Goal: Task Accomplishment & Management: Manage account settings

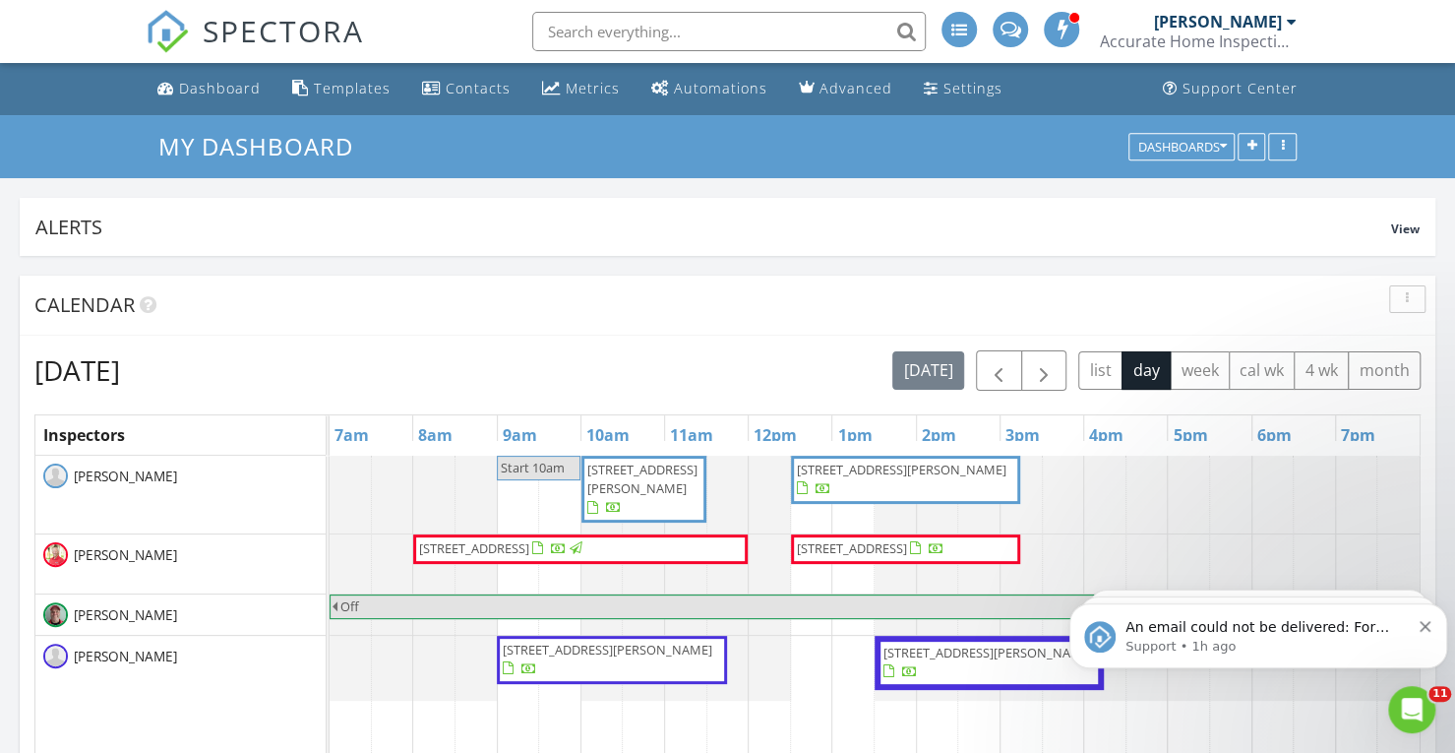
click at [539, 38] on input "text" at bounding box center [729, 31] width 394 height 39
paste input "328 SE Tranquilla"
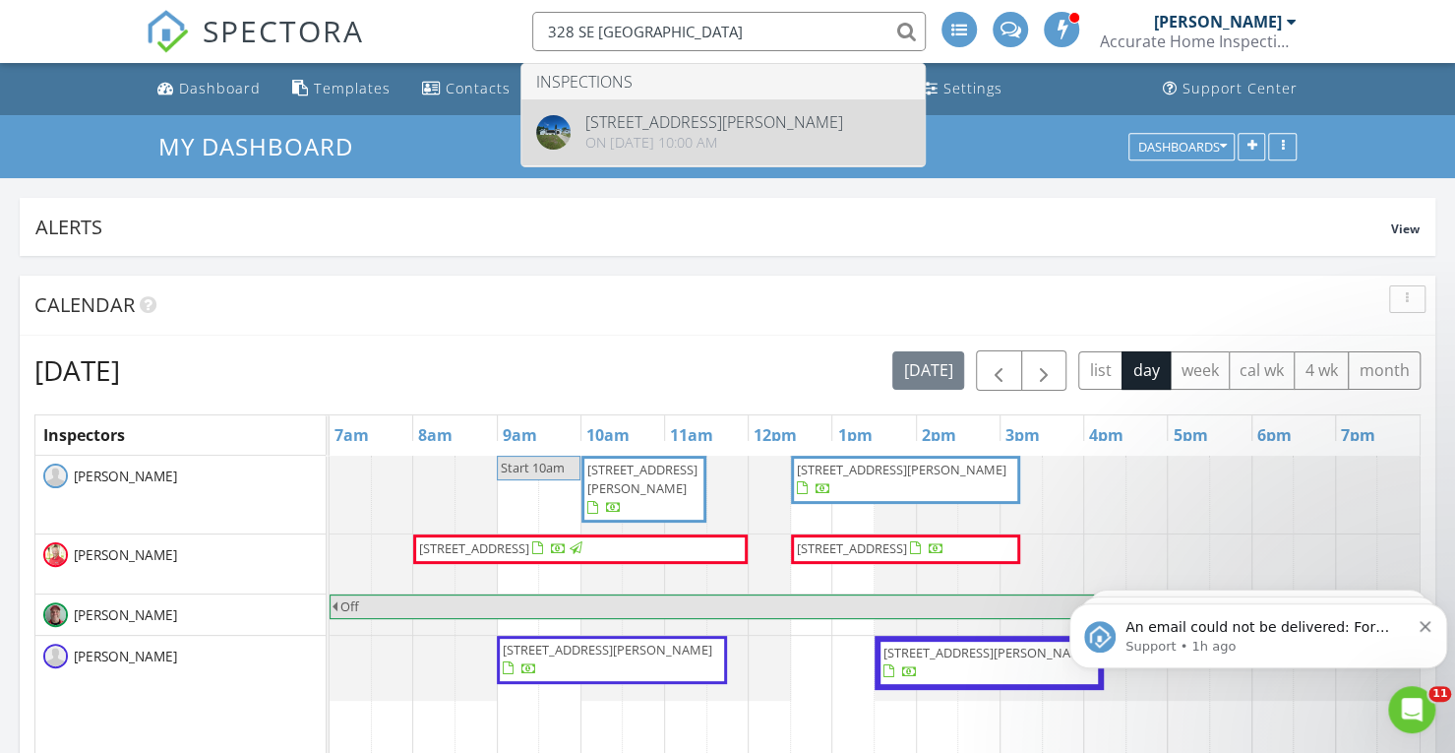
type input "328 SE Tranquilla"
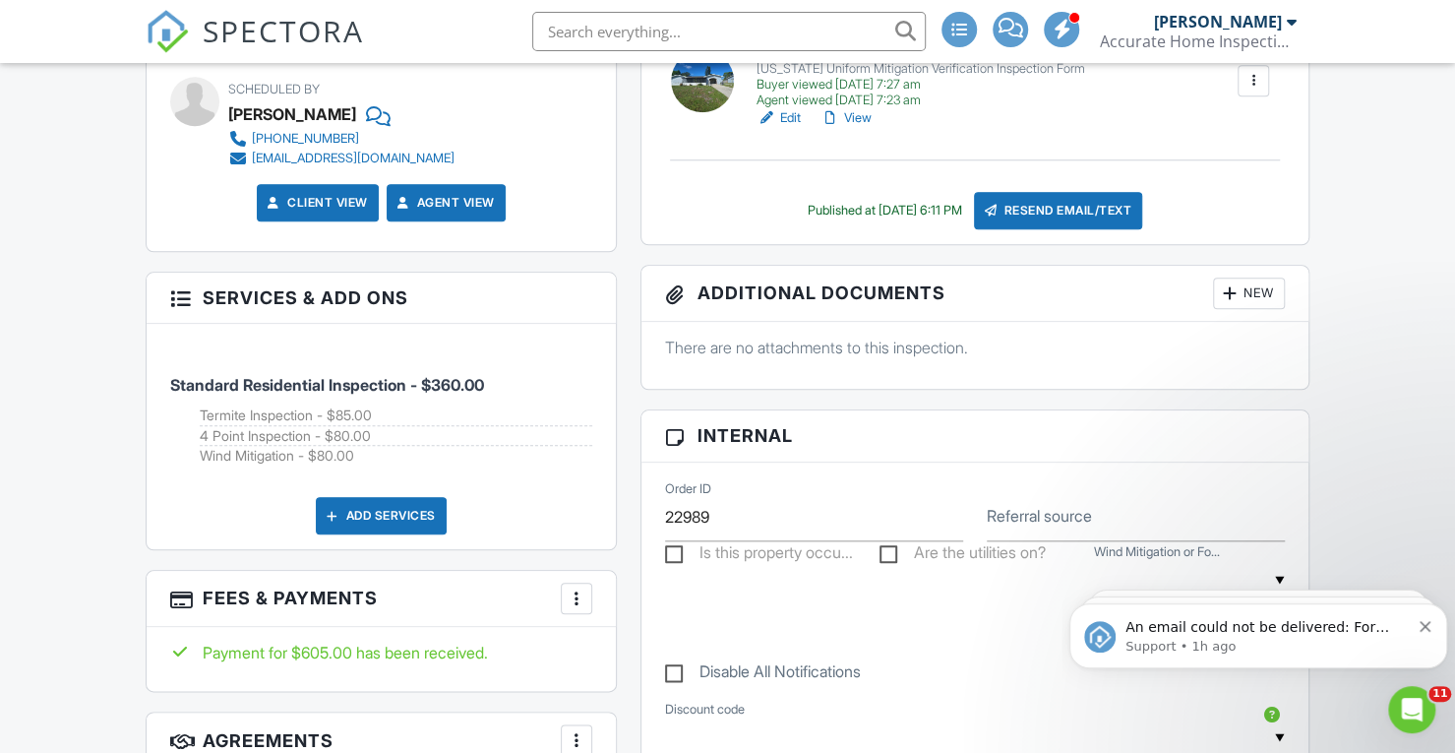
scroll to position [962, 0]
click at [1426, 627] on icon "Dismiss notification" at bounding box center [1425, 626] width 11 height 11
click at [1427, 625] on icon "Dismiss notification" at bounding box center [1425, 626] width 11 height 11
click at [1425, 627] on icon "Dismiss notification" at bounding box center [1425, 626] width 11 height 11
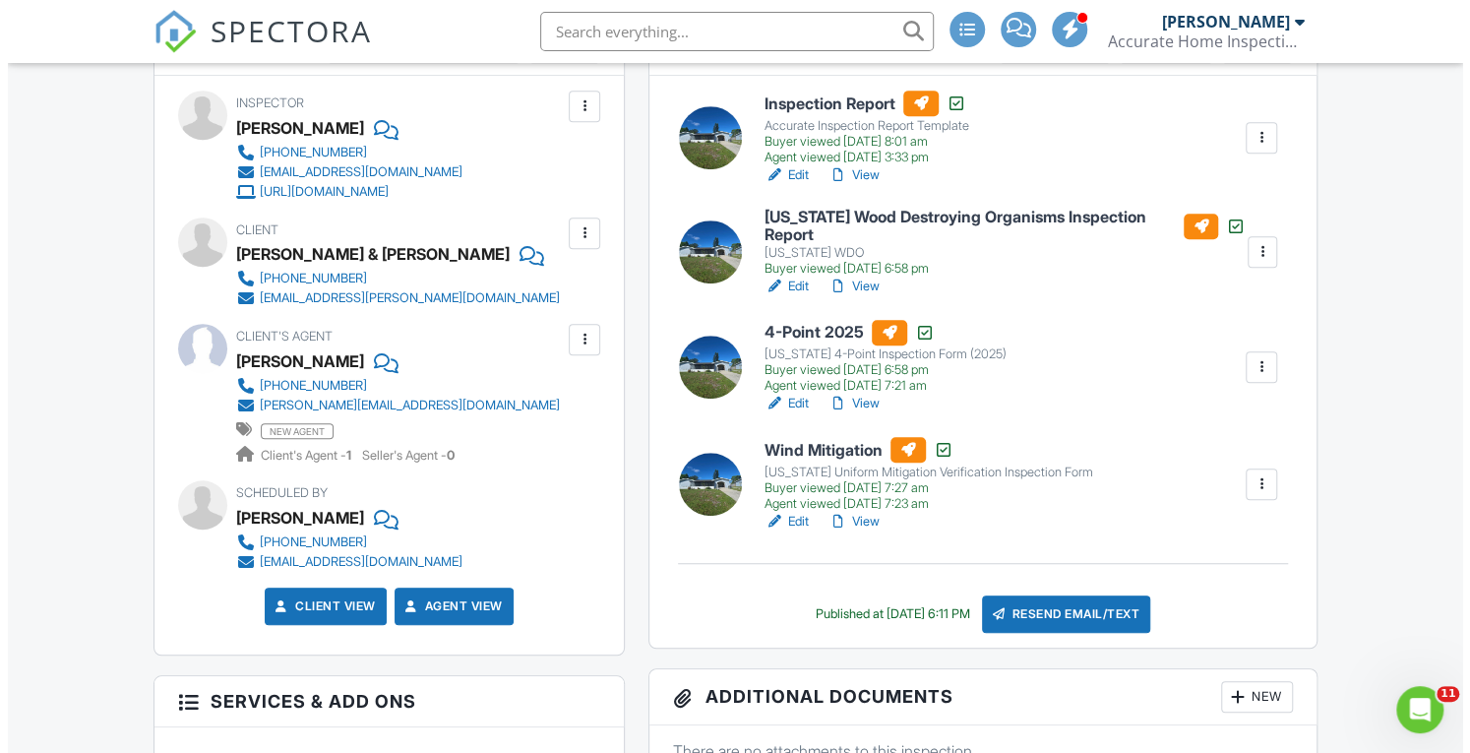
scroll to position [557, 0]
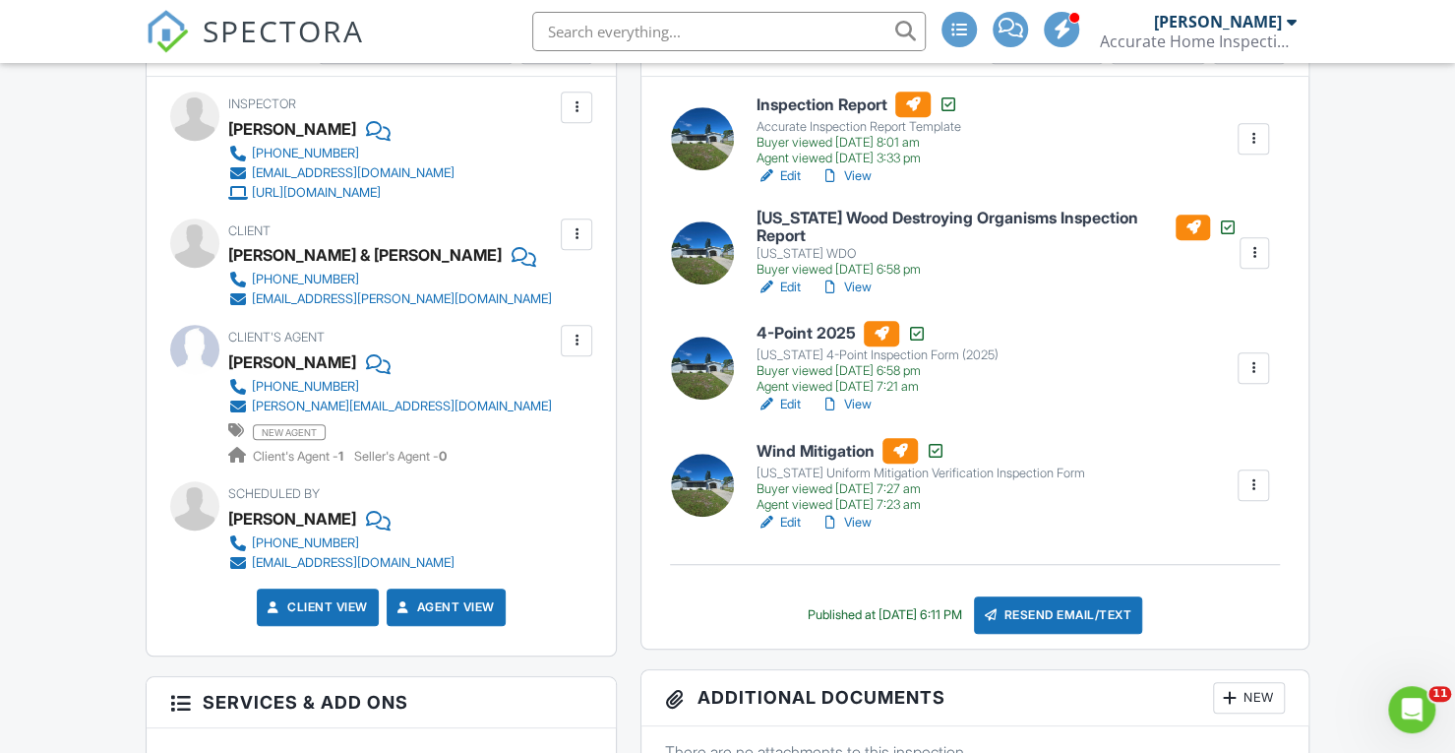
click at [524, 403] on div "Client's Agent Kimberly Thomason 708-369-5776 kim@kimberlythomason.com new agen…" at bounding box center [437, 395] width 418 height 141
click at [579, 337] on div at bounding box center [577, 341] width 20 height 20
click at [525, 412] on li "Edit" at bounding box center [530, 400] width 100 height 49
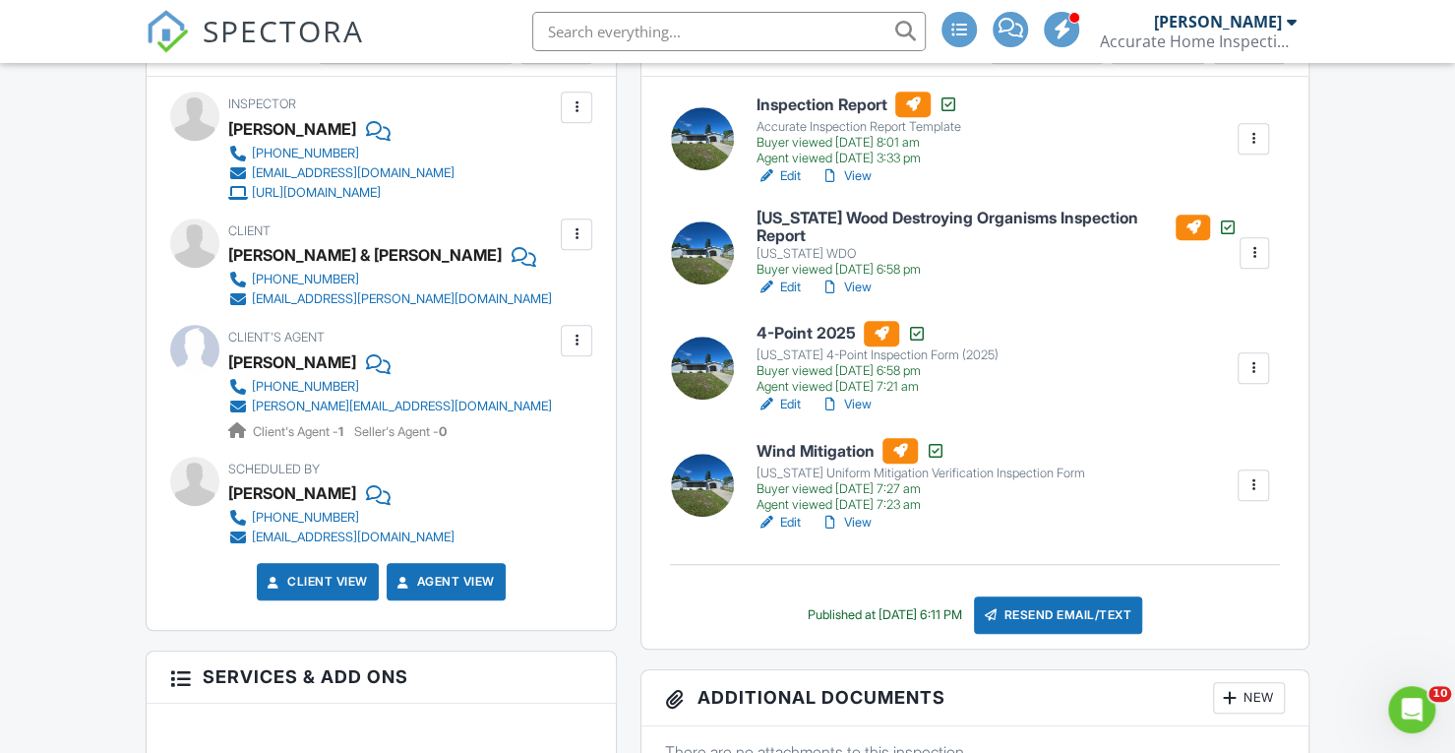
click at [238, 43] on span "SPECTORA" at bounding box center [283, 30] width 161 height 41
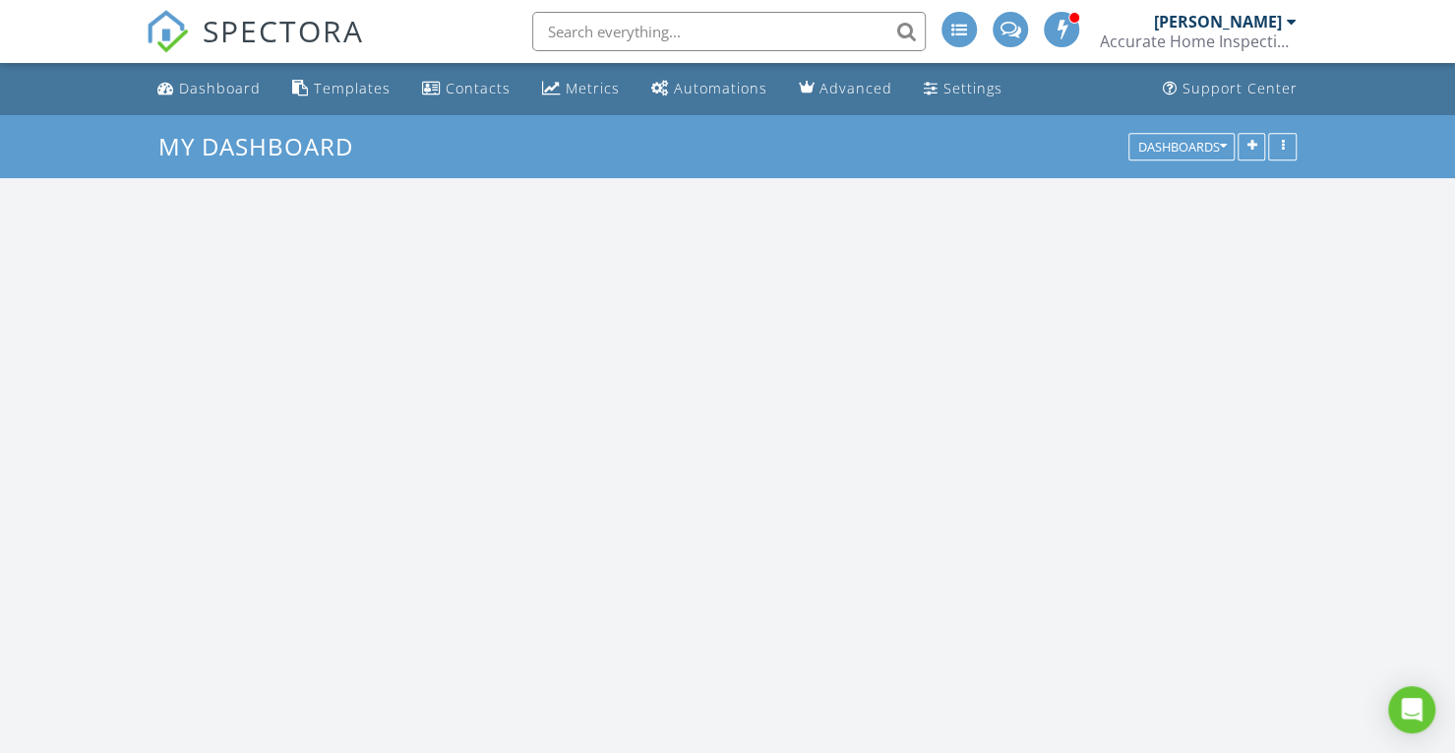
scroll to position [3690, 1485]
click at [571, 34] on input "text" at bounding box center [729, 31] width 394 height 39
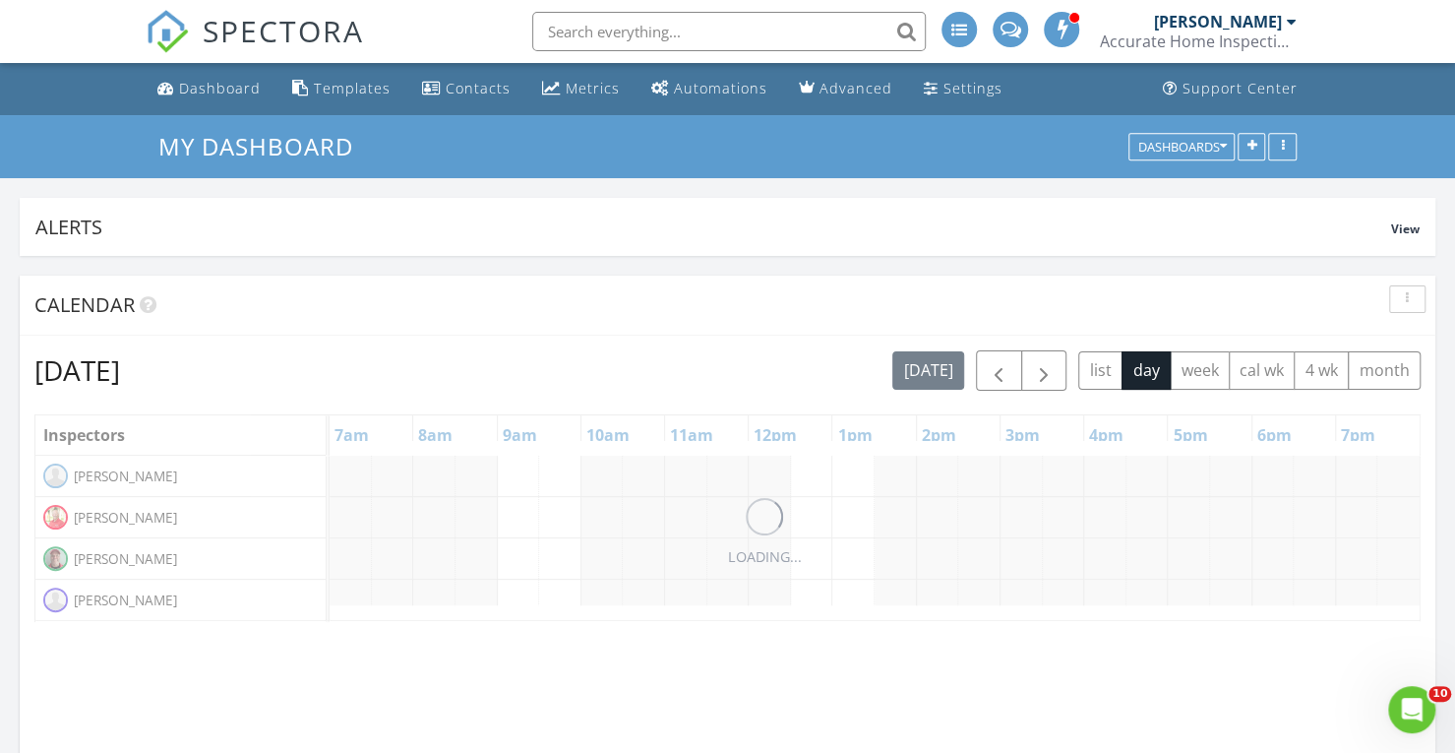
scroll to position [0, 0]
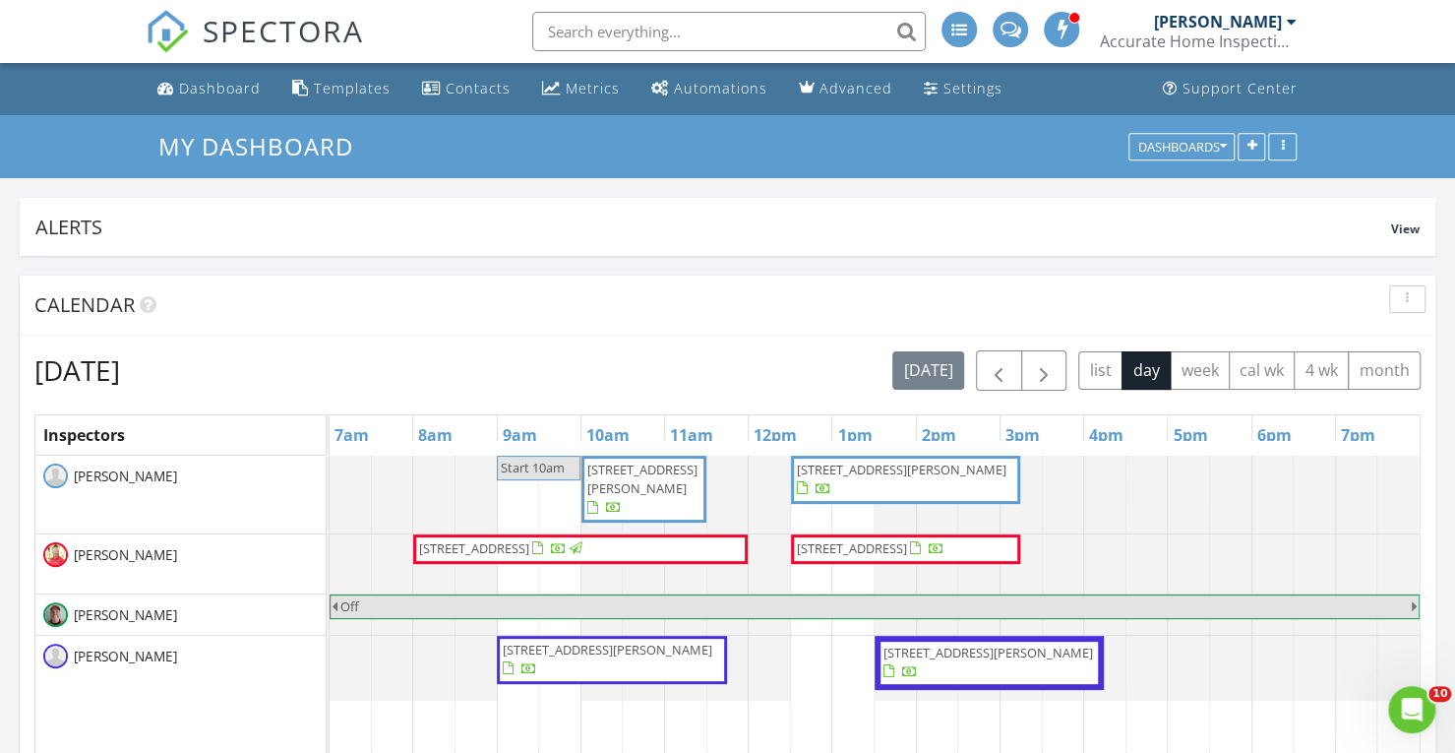
paste input "[EMAIL_ADDRESS][DOMAIN_NAME]"
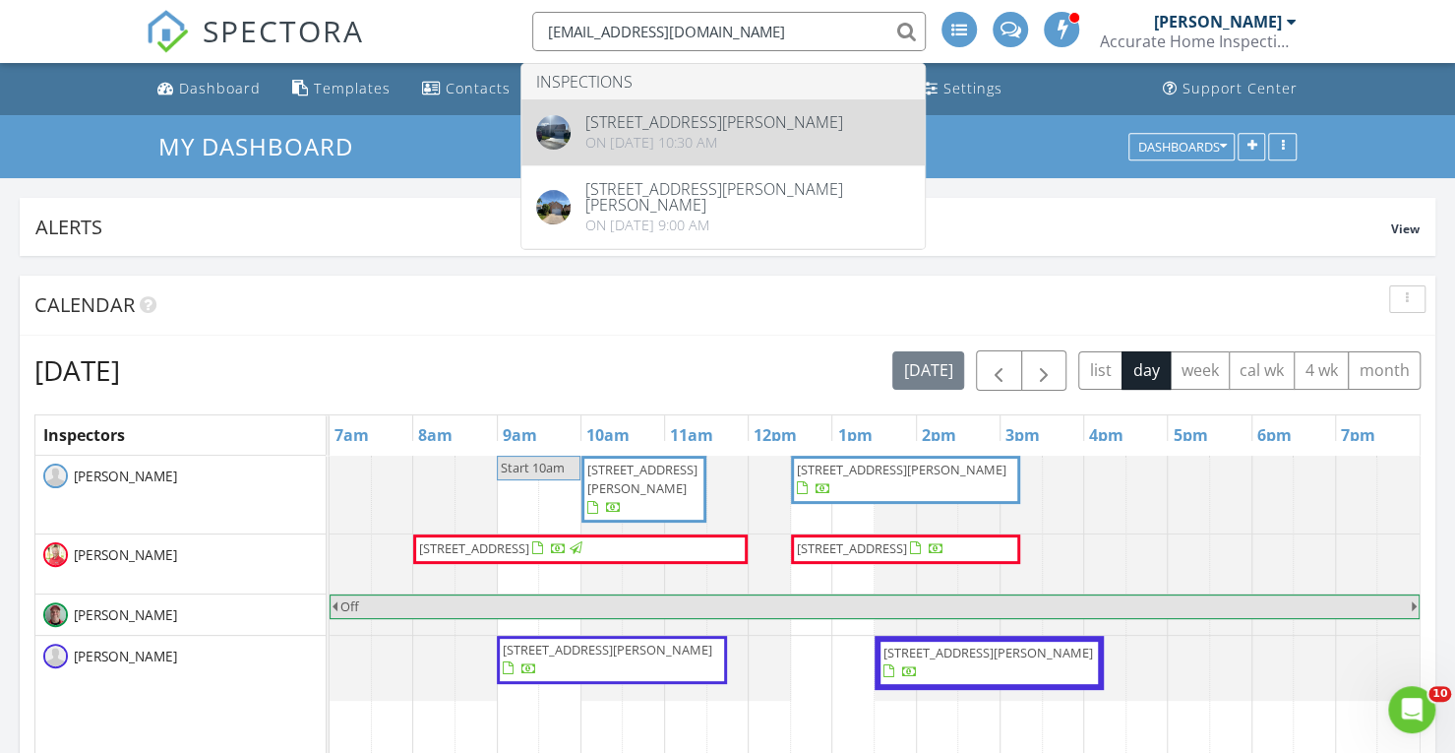
type input "kleque3@aol.com"
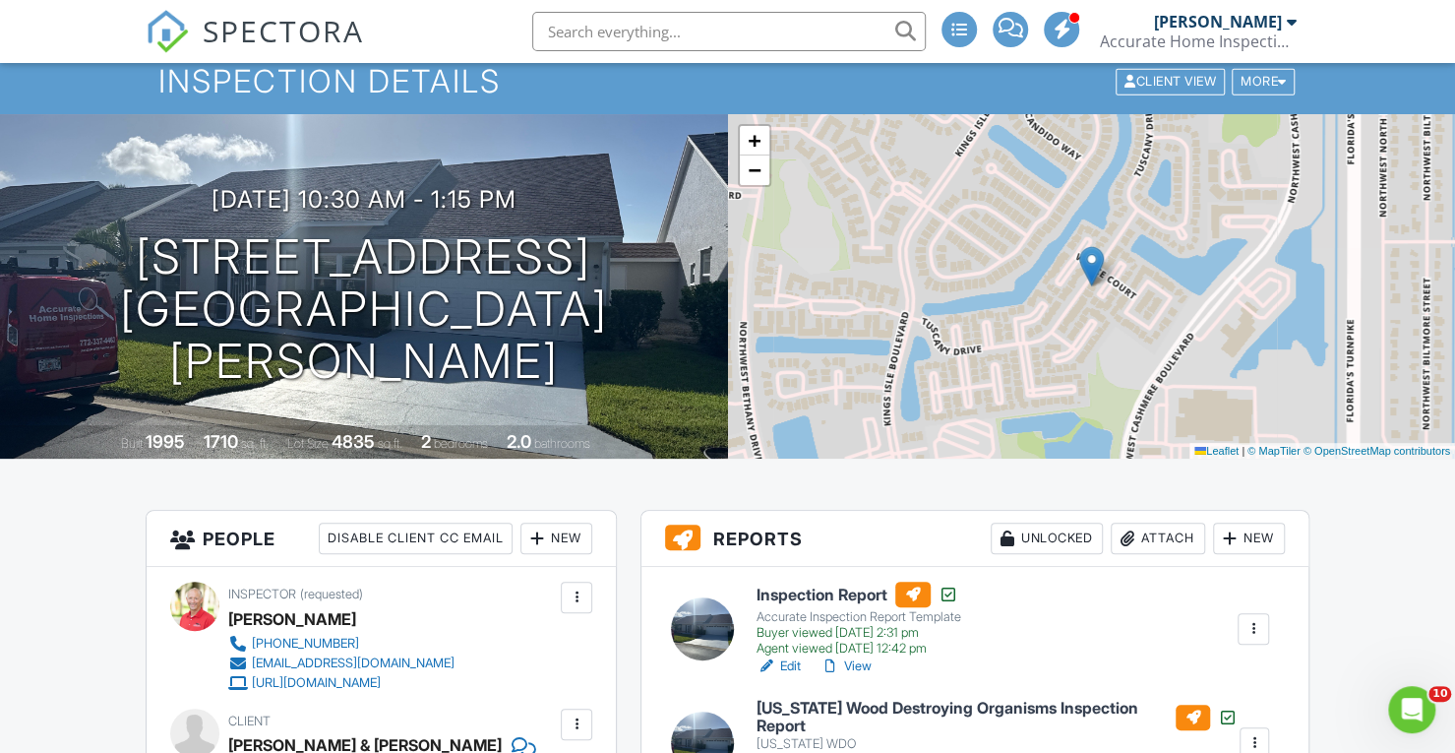
scroll to position [51, 0]
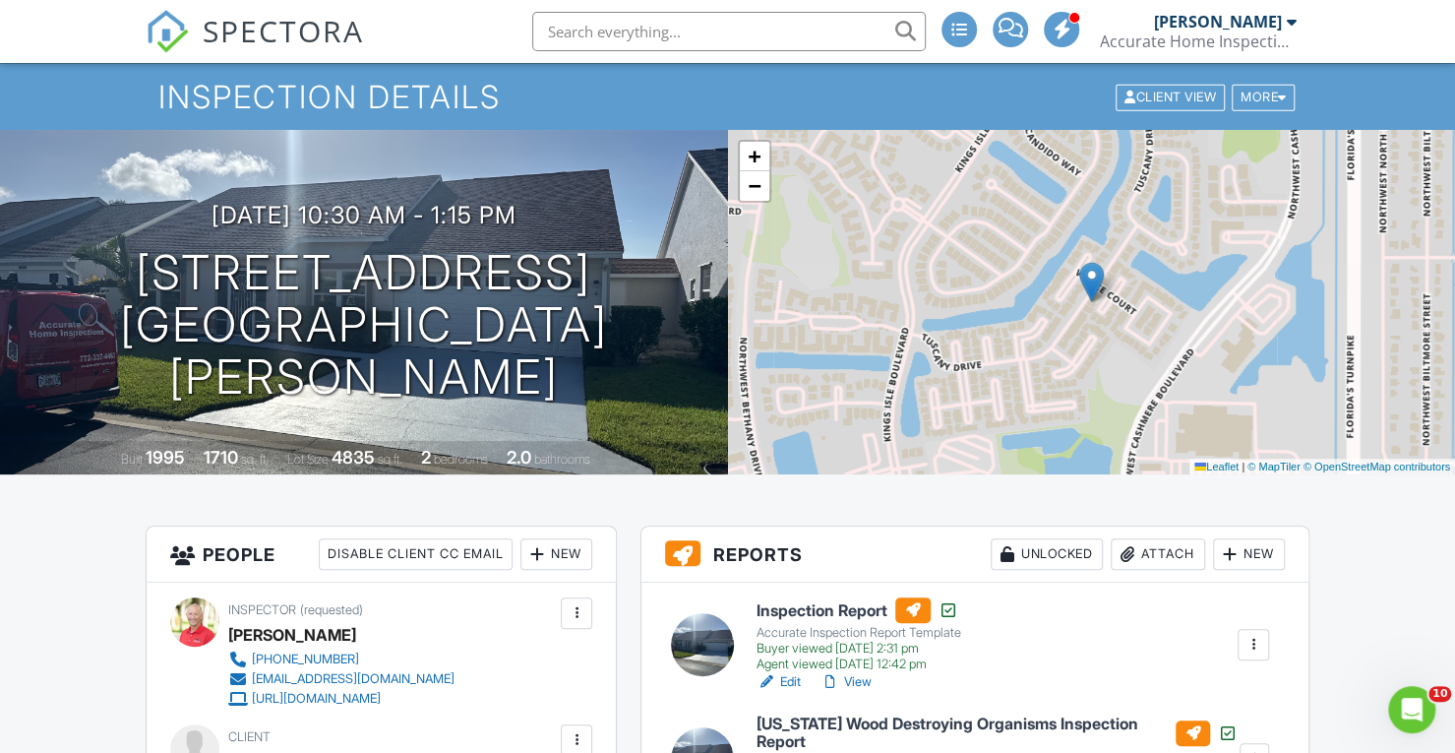
click at [425, 29] on div "SPECTORA [PERSON_NAME] Accurate Home Inspections Role: Inspector Change Role Da…" at bounding box center [728, 31] width 1164 height 63
click at [421, 27] on div "SPECTORA [PERSON_NAME] Accurate Home Inspections Role: Inspector Change Role Da…" at bounding box center [728, 31] width 1164 height 63
click at [308, 27] on span "SPECTORA" at bounding box center [283, 30] width 161 height 41
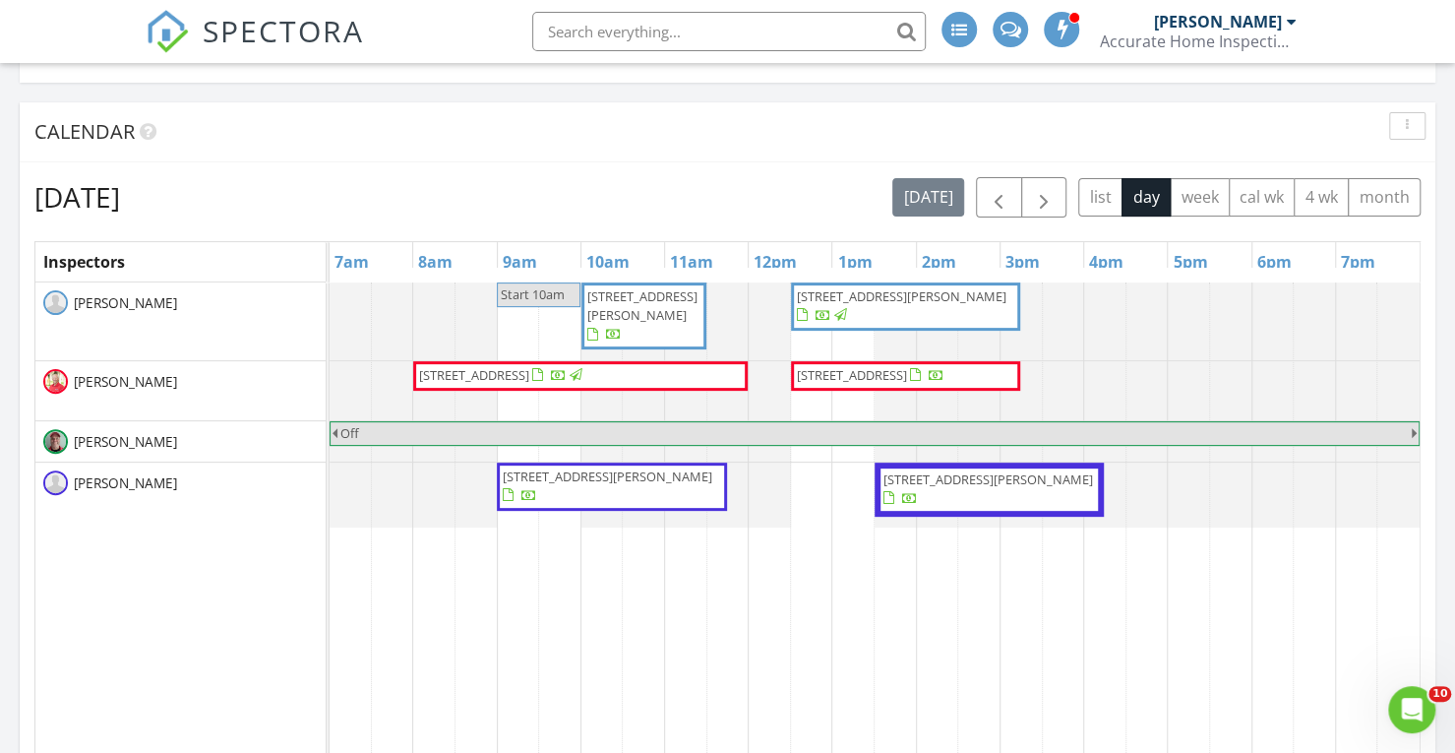
scroll to position [175, 0]
click at [1049, 197] on span "button" at bounding box center [1044, 196] width 24 height 24
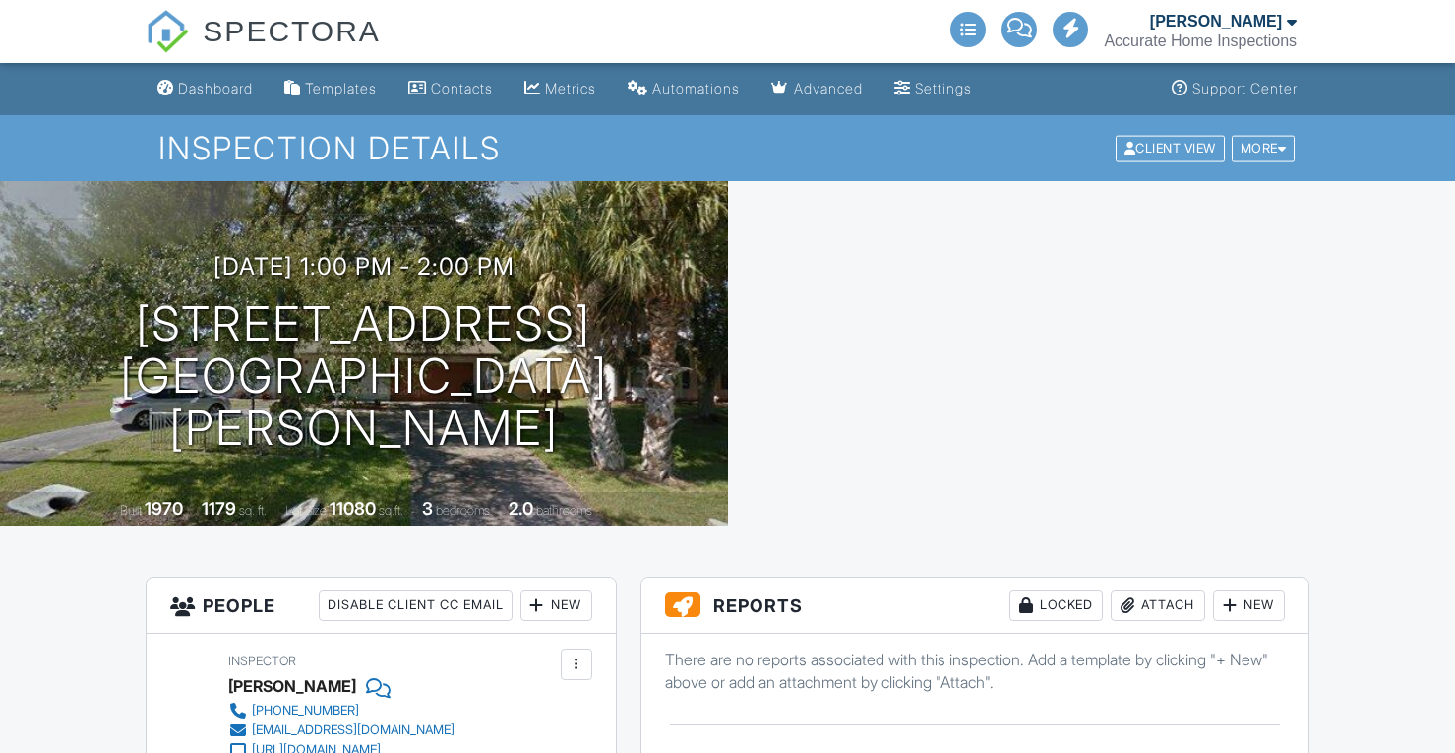
scroll to position [39, 0]
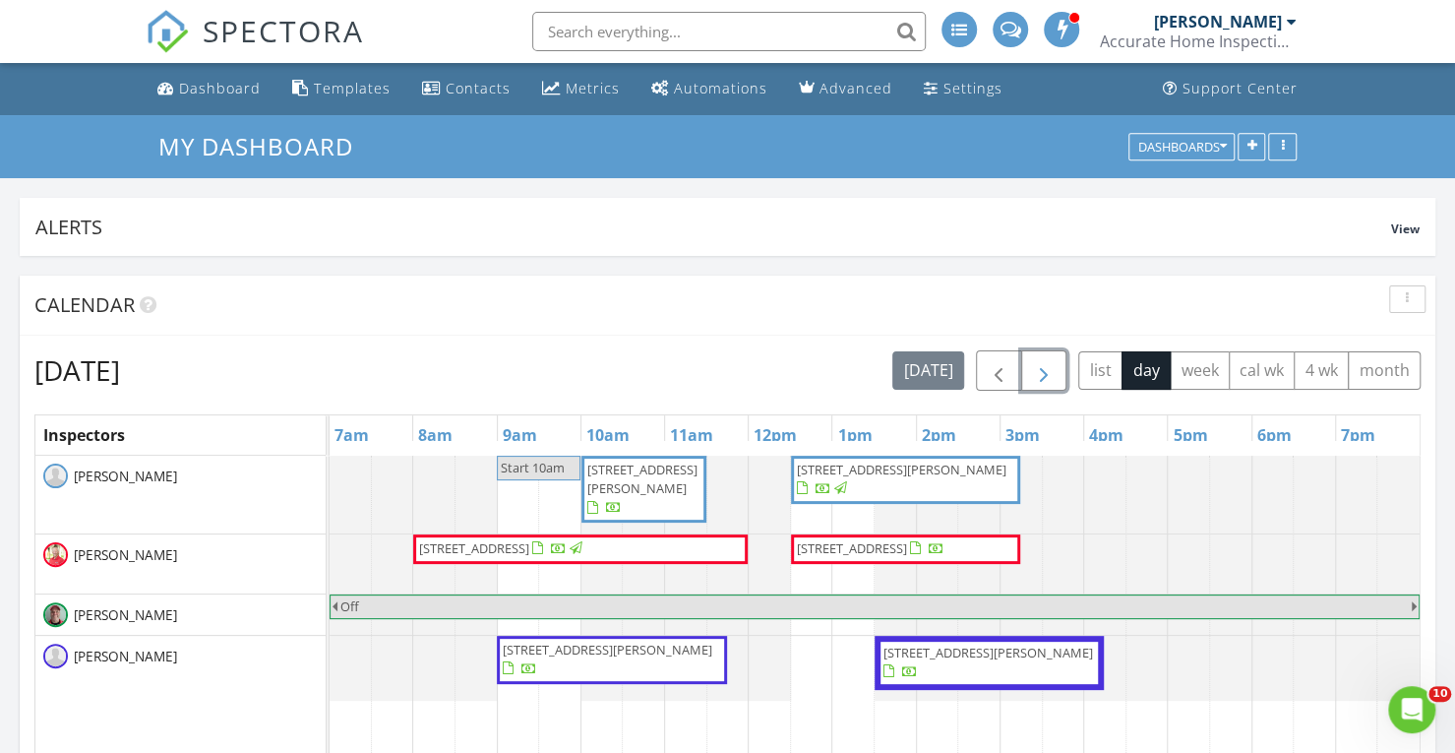
click at [1039, 367] on span "button" at bounding box center [1044, 371] width 24 height 24
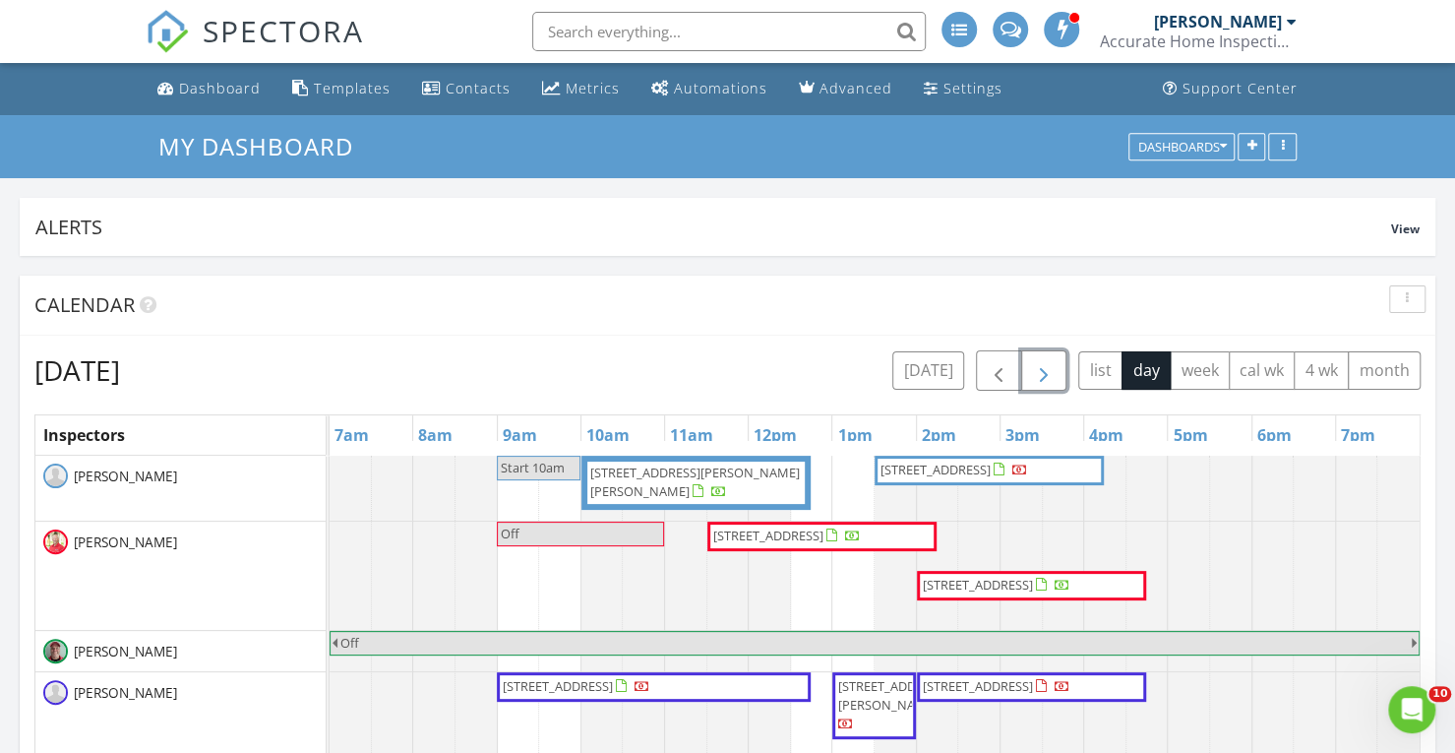
click at [1039, 366] on span "button" at bounding box center [1044, 371] width 24 height 24
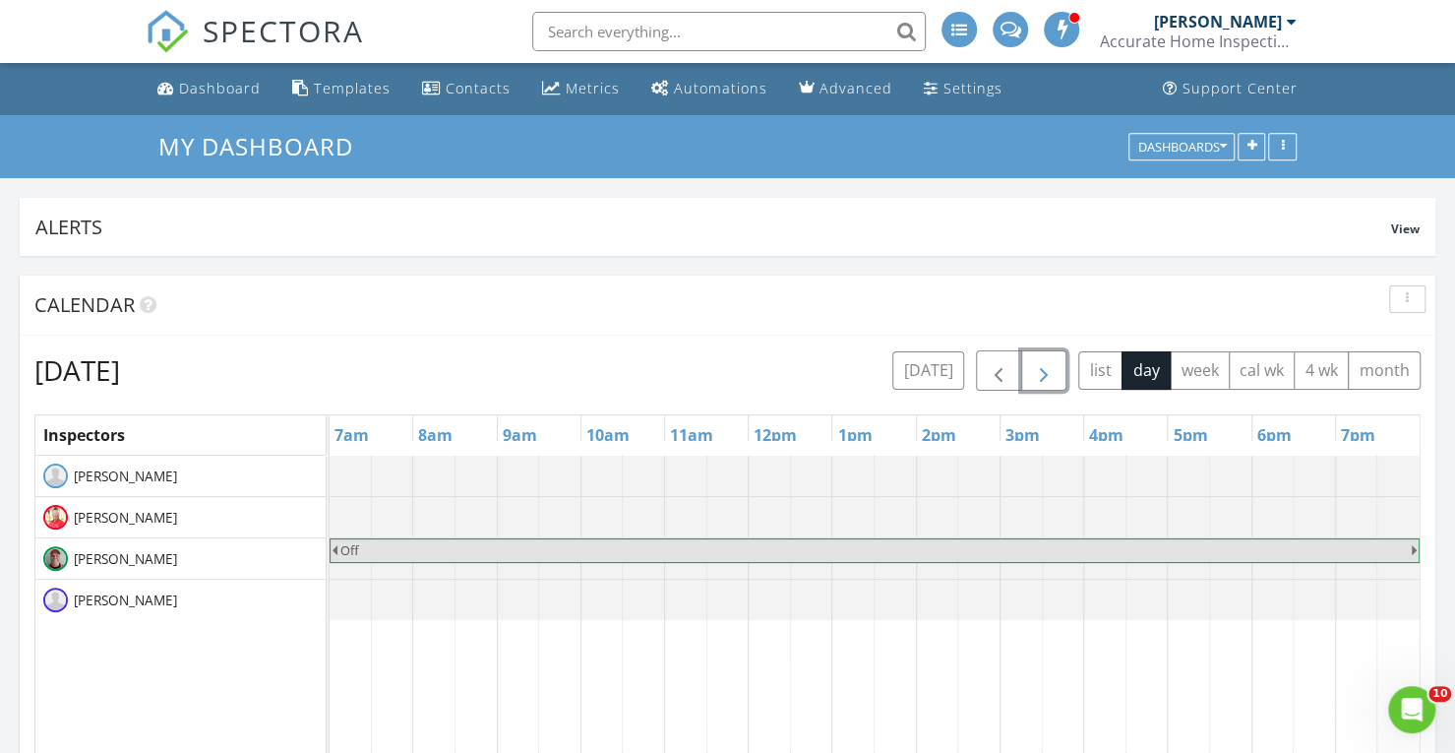
click at [1056, 368] on span "button" at bounding box center [1044, 371] width 24 height 24
click at [1056, 380] on span "button" at bounding box center [1044, 371] width 24 height 24
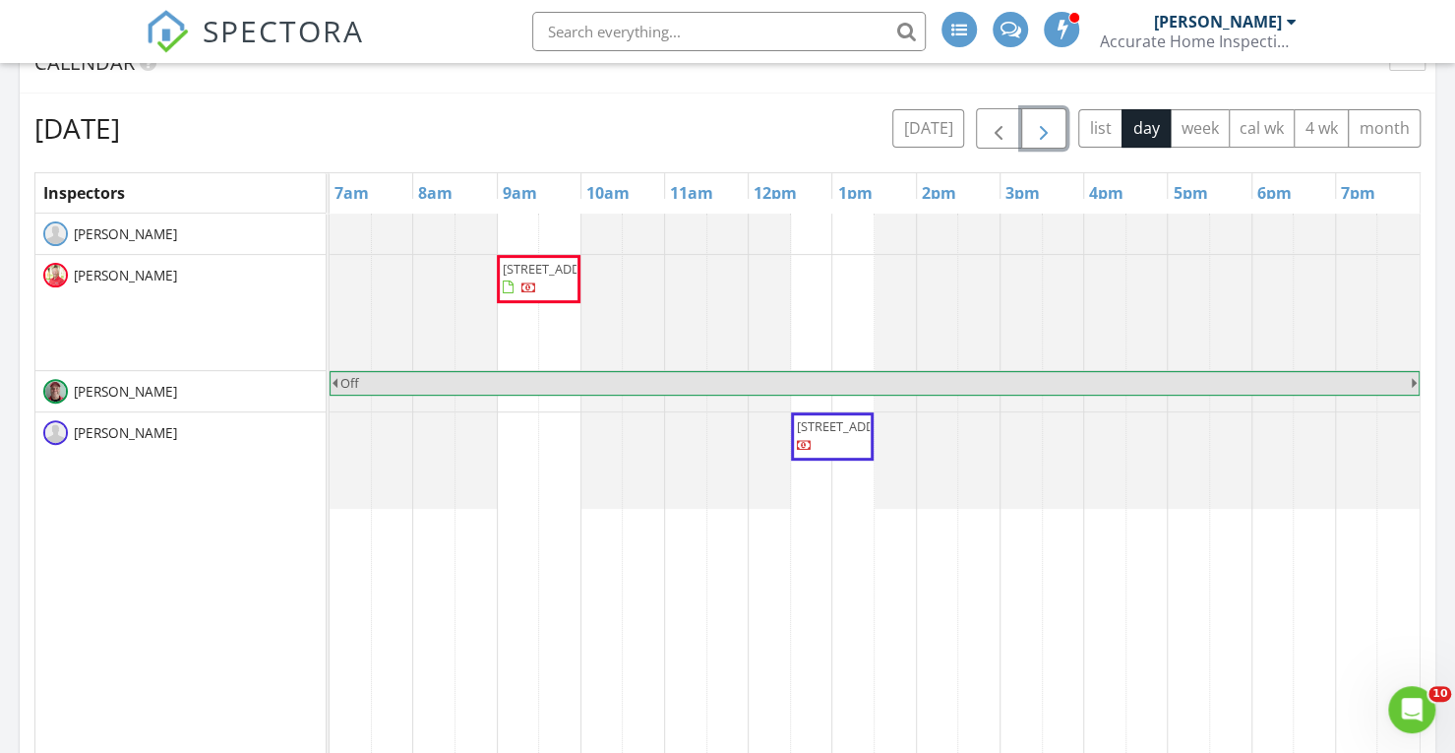
scroll to position [235, 0]
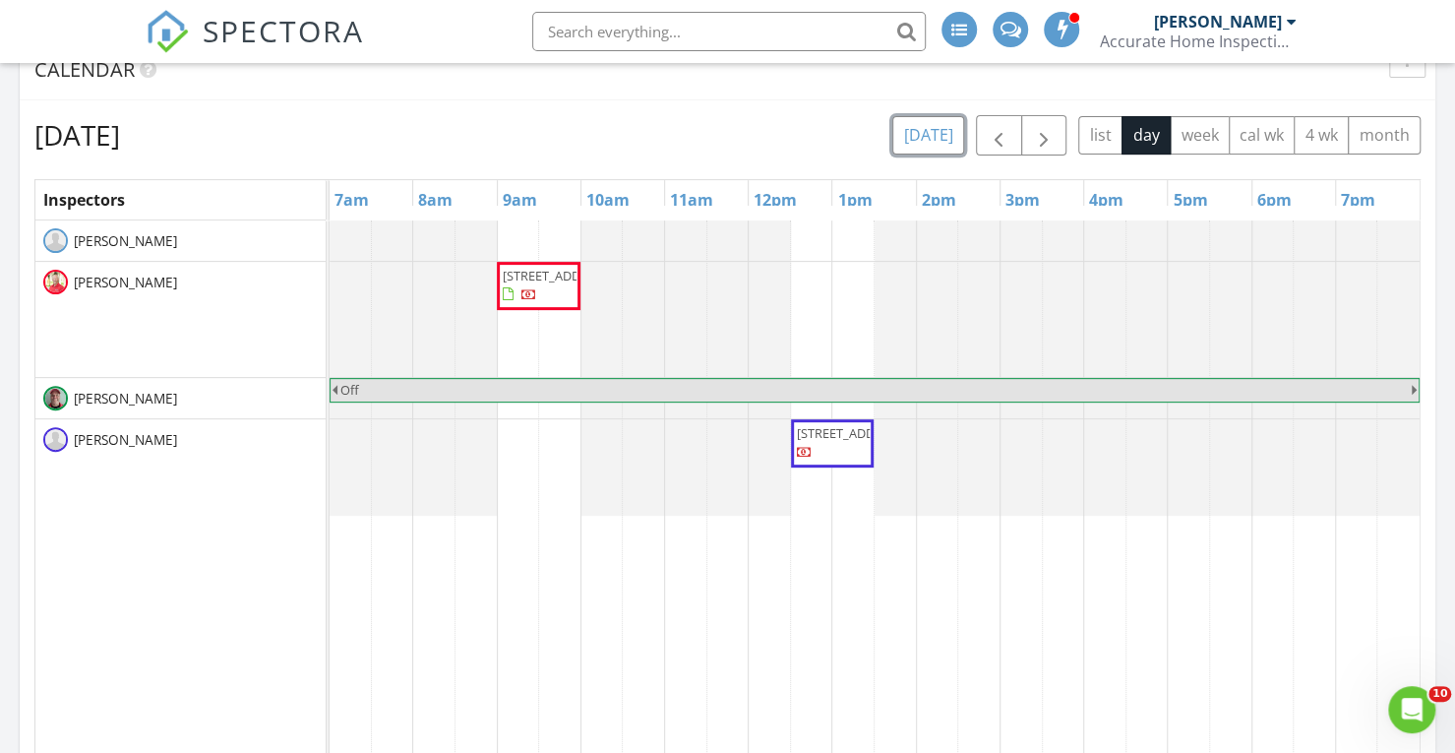
click at [938, 125] on button "today" at bounding box center [929, 135] width 72 height 38
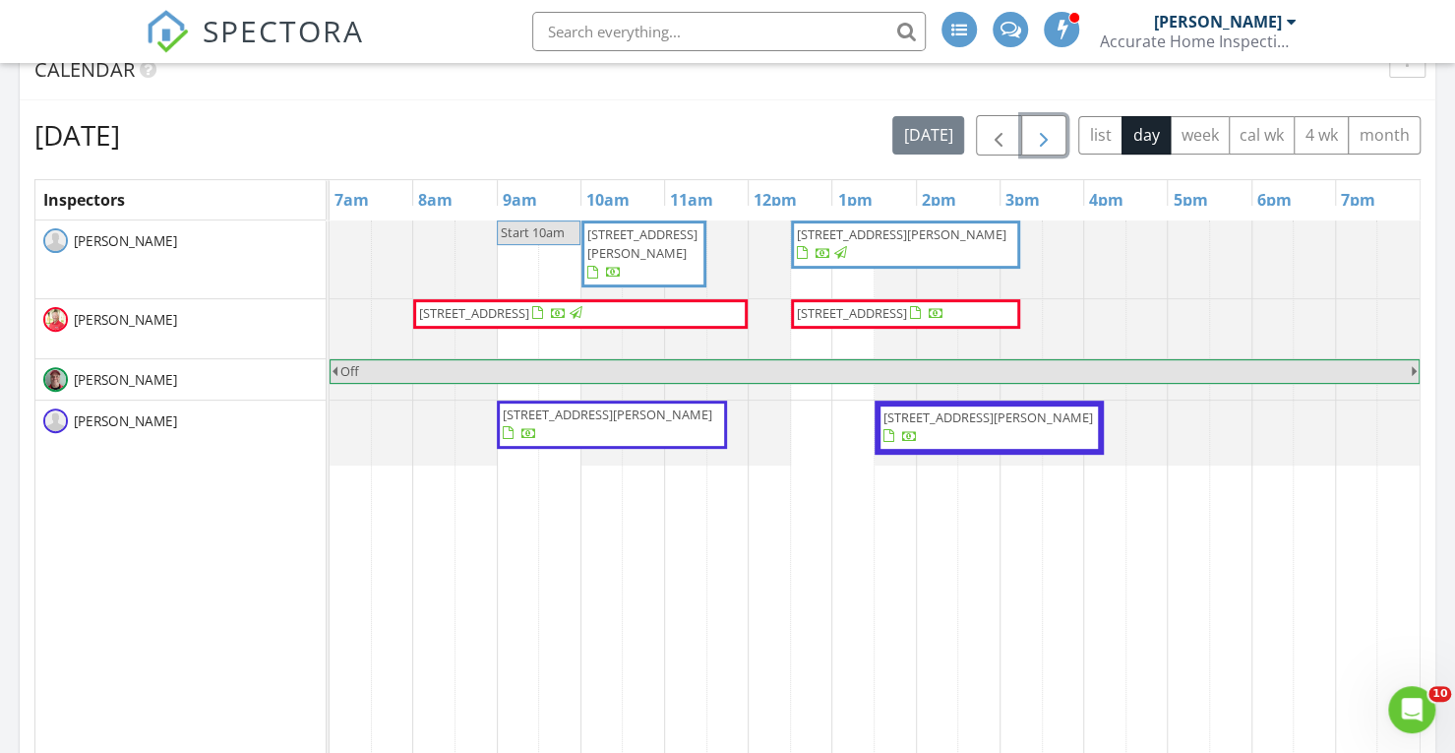
click at [1047, 137] on span "button" at bounding box center [1044, 136] width 24 height 24
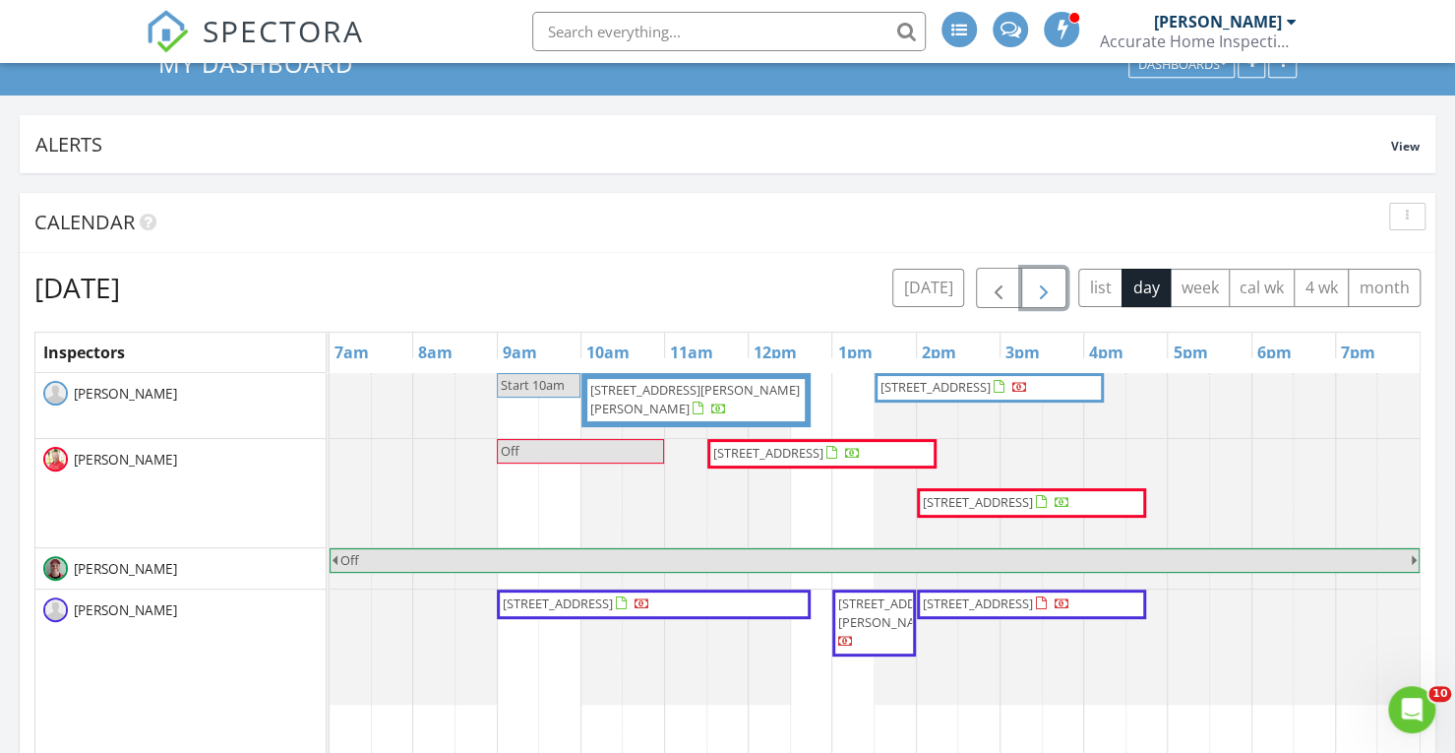
scroll to position [70, 0]
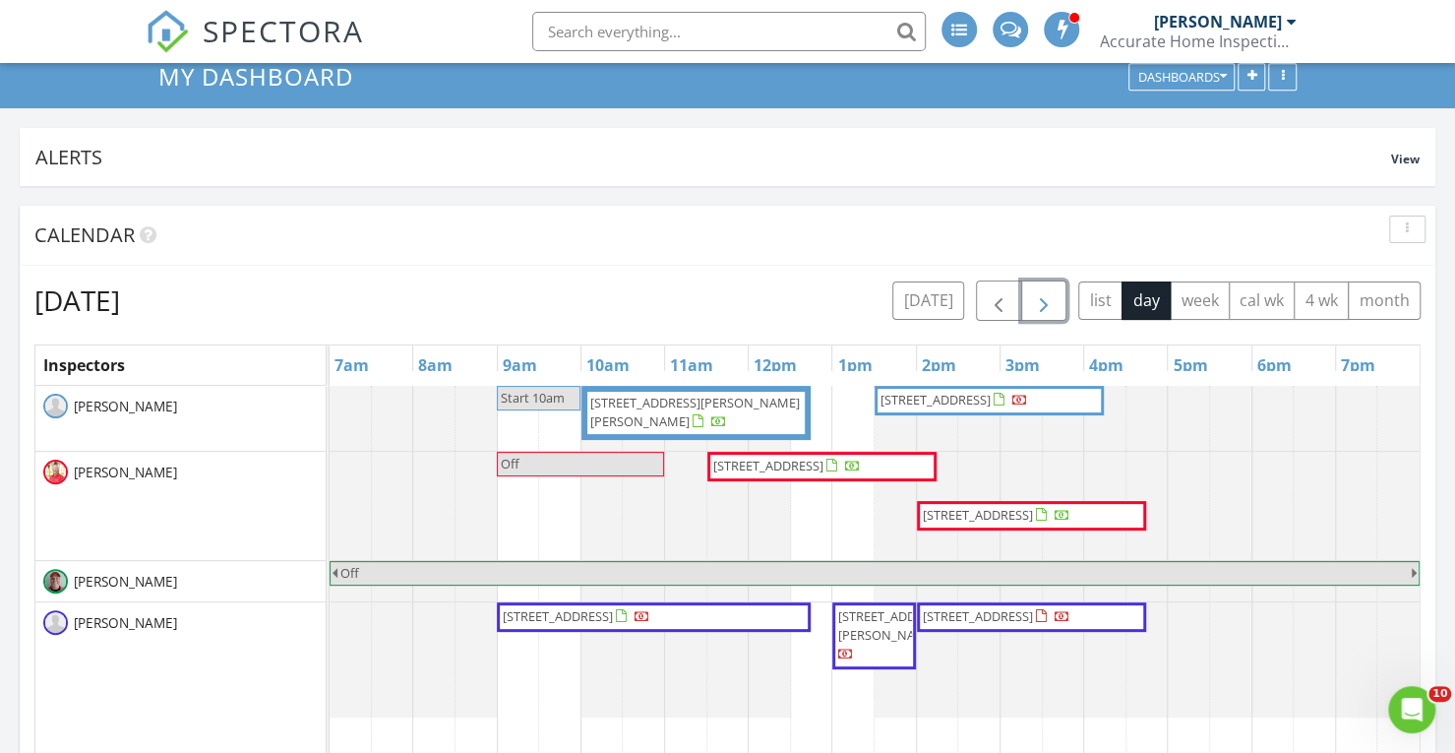
click at [1051, 307] on span "button" at bounding box center [1044, 301] width 24 height 24
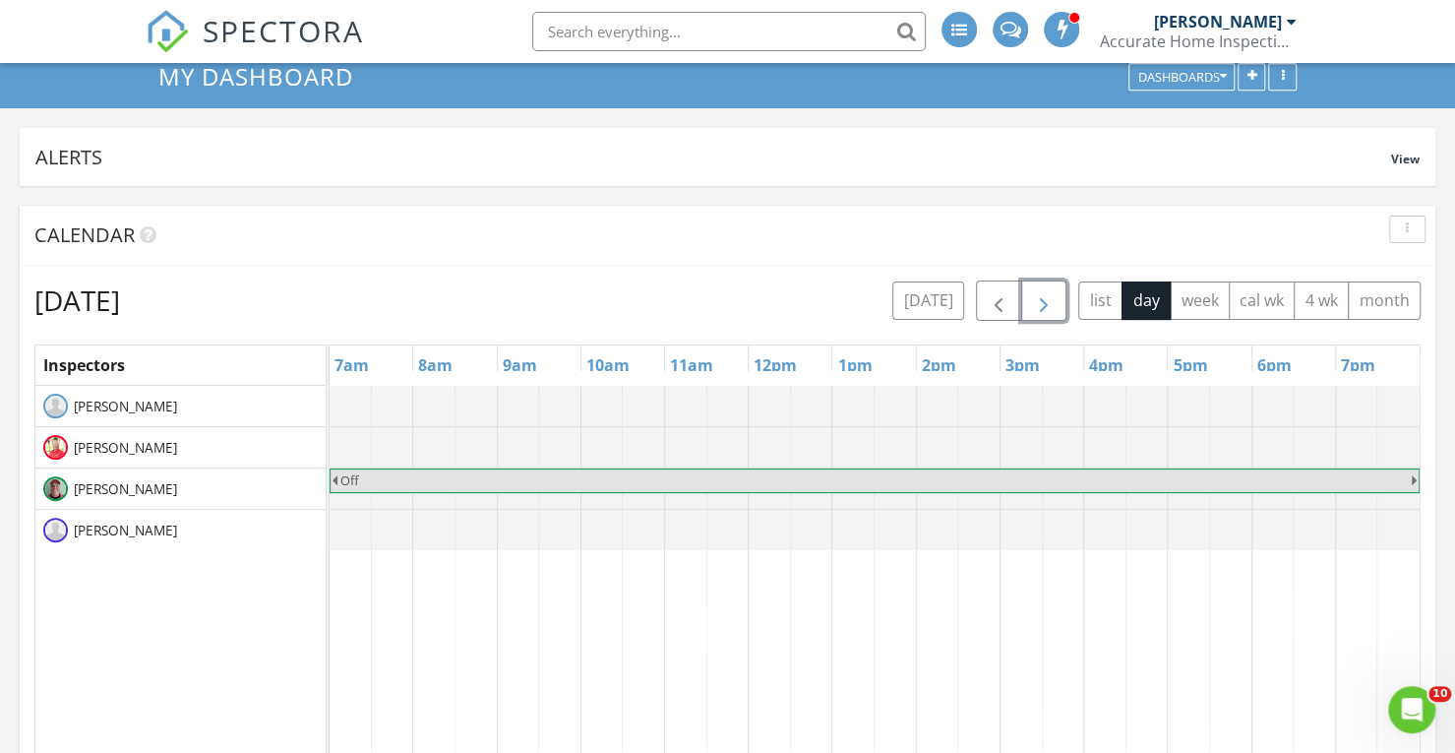
click at [1046, 311] on span "button" at bounding box center [1044, 301] width 24 height 24
click at [1049, 301] on span "button" at bounding box center [1044, 301] width 24 height 24
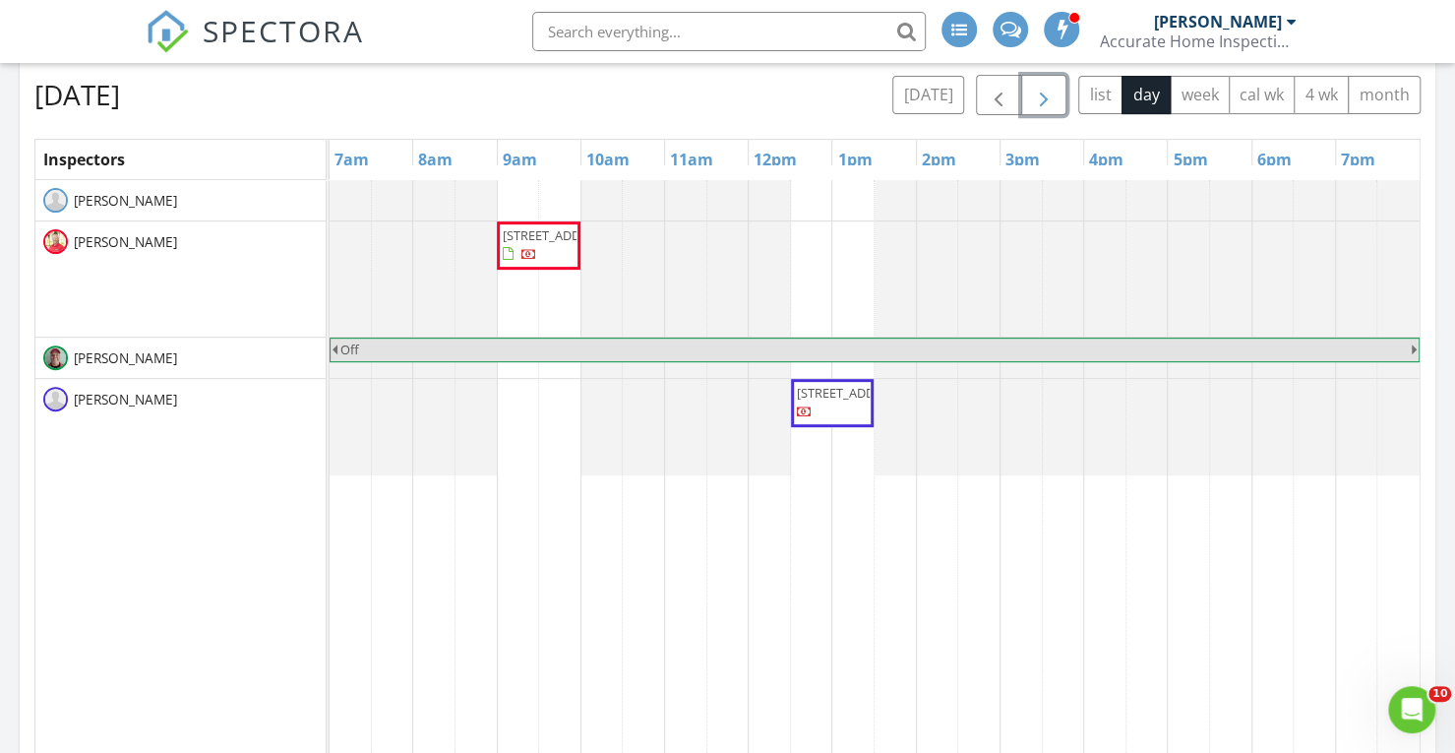
scroll to position [277, 0]
click at [468, 31] on div "SPECTORA Scott Keiper Accurate Home Inspections Role: Inspector Change Role Das…" at bounding box center [728, 31] width 1164 height 63
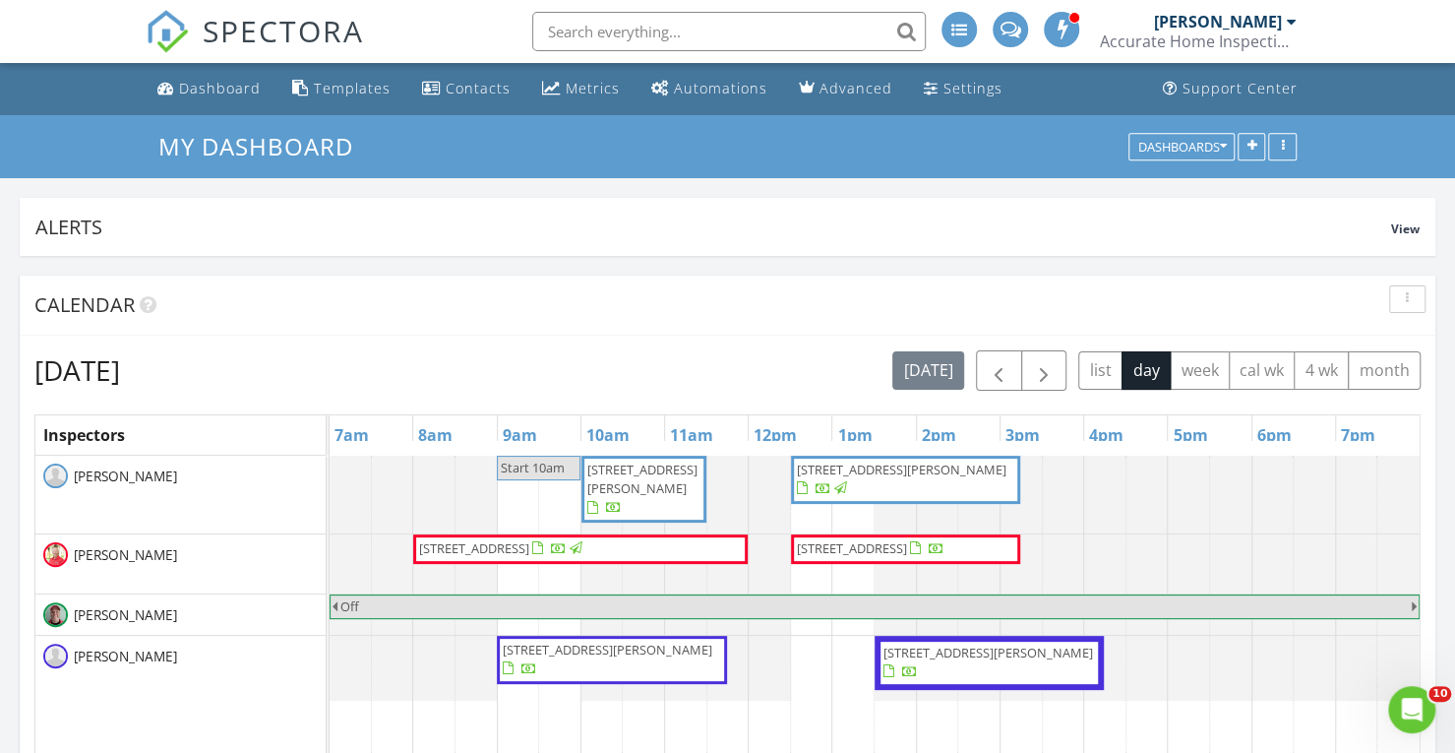
click at [907, 549] on span "11374 SW Wyndham Way, Port St. Lucie 34987" at bounding box center [852, 548] width 110 height 18
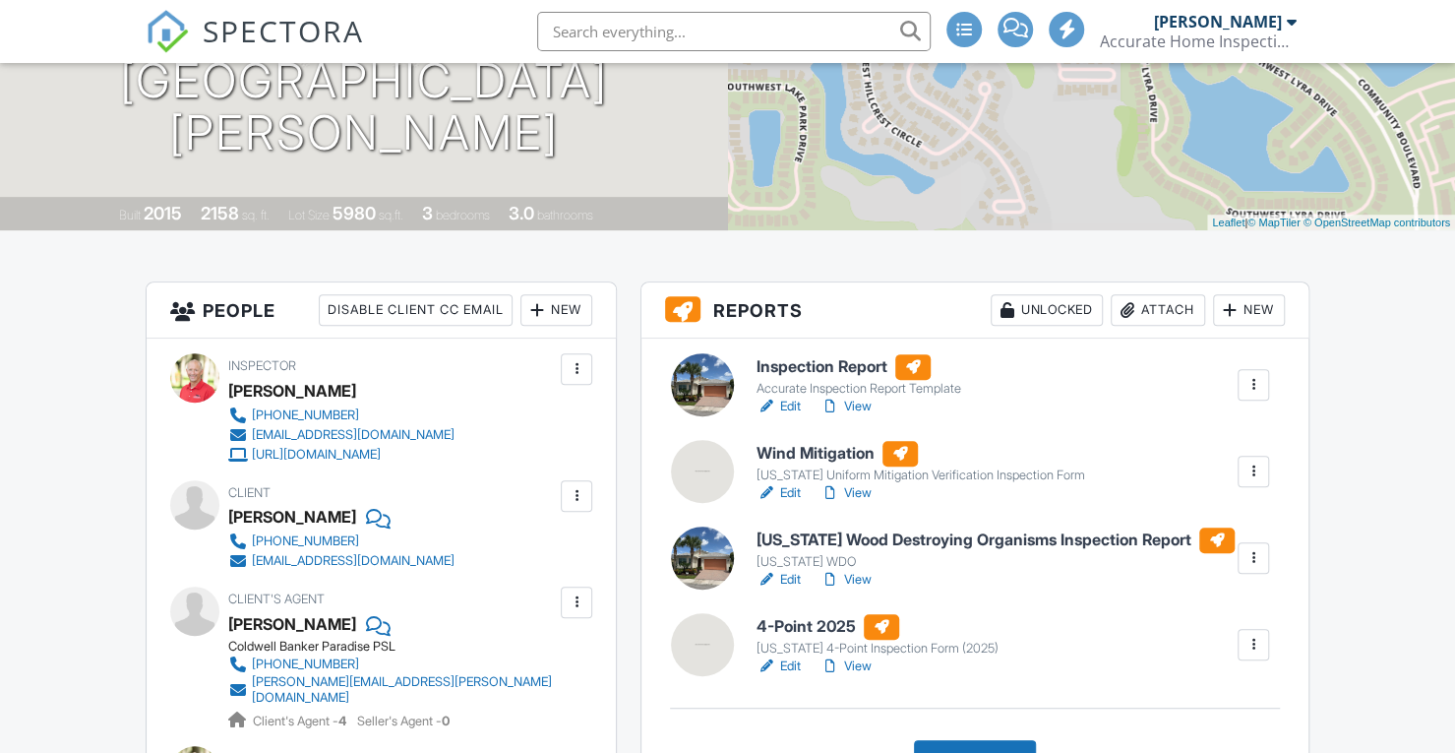
click at [862, 493] on link "View" at bounding box center [846, 493] width 51 height 20
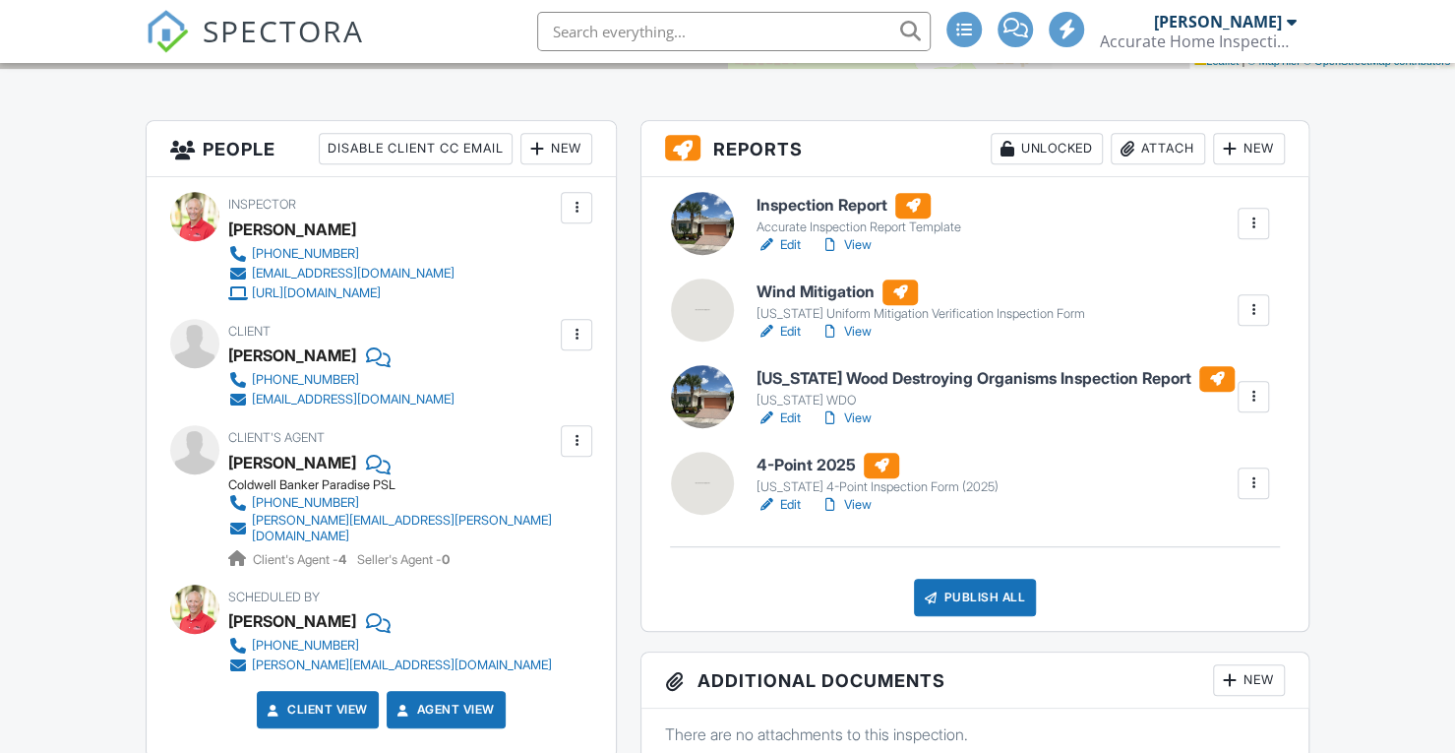
click at [854, 241] on link "View" at bounding box center [846, 245] width 51 height 20
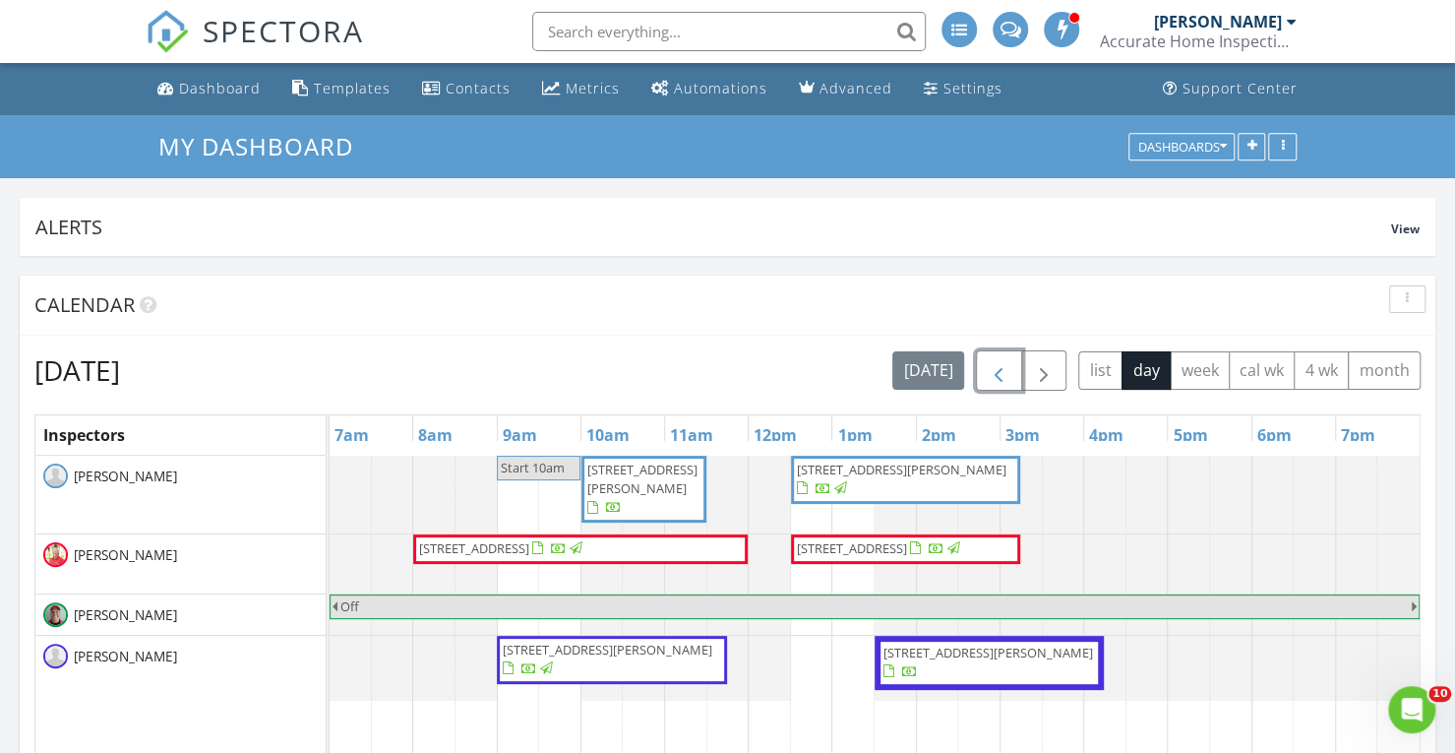
click at [1010, 381] on span "button" at bounding box center [999, 371] width 24 height 24
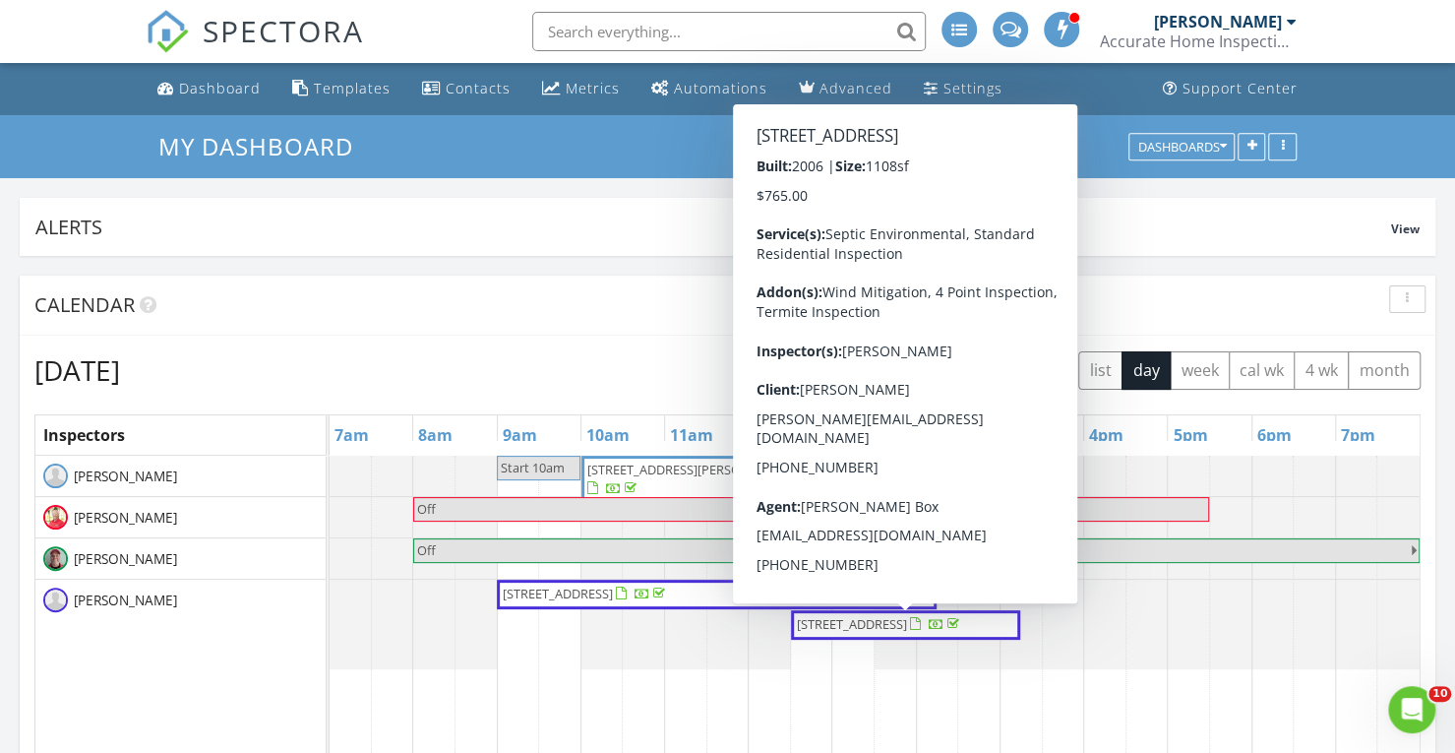
click at [909, 632] on span "4948 SE 42nd St, Okeechobee 34974" at bounding box center [880, 625] width 170 height 20
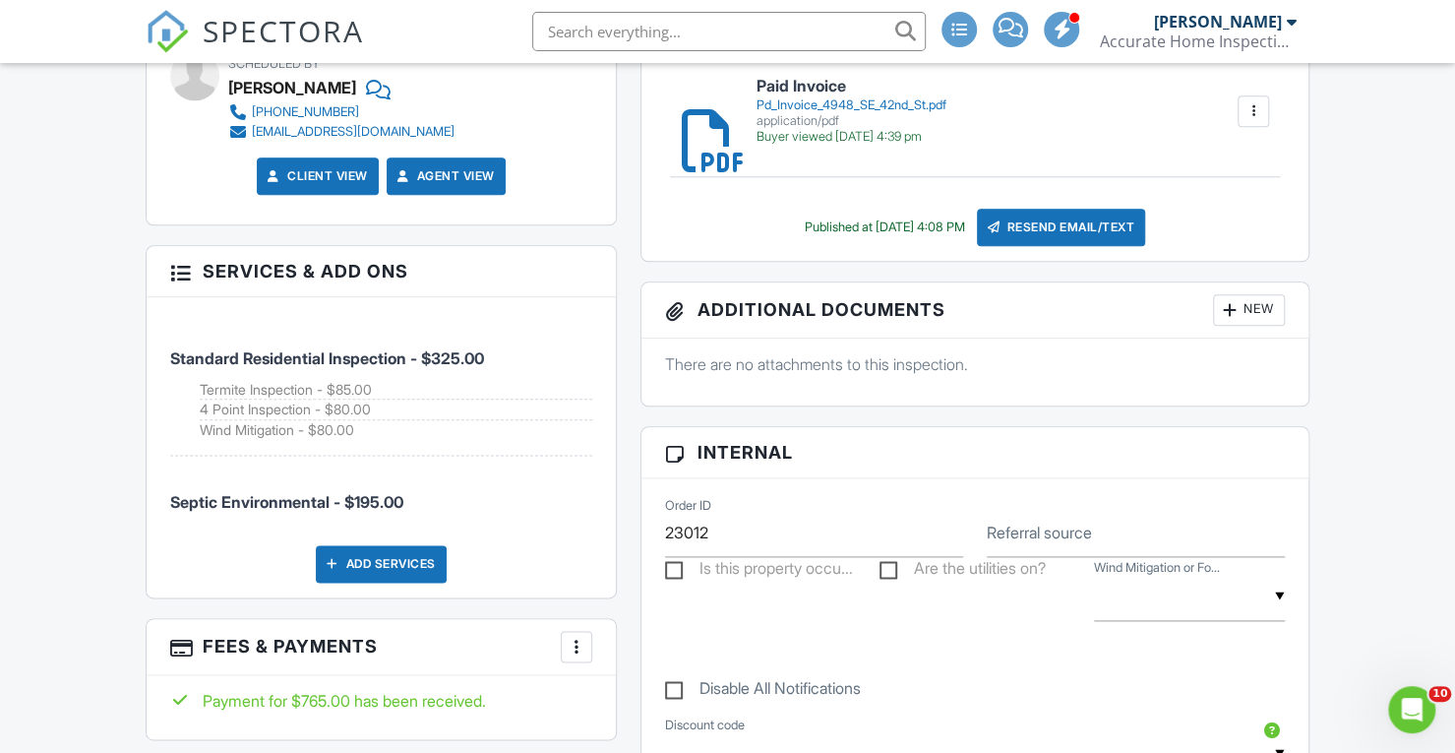
scroll to position [1150, 0]
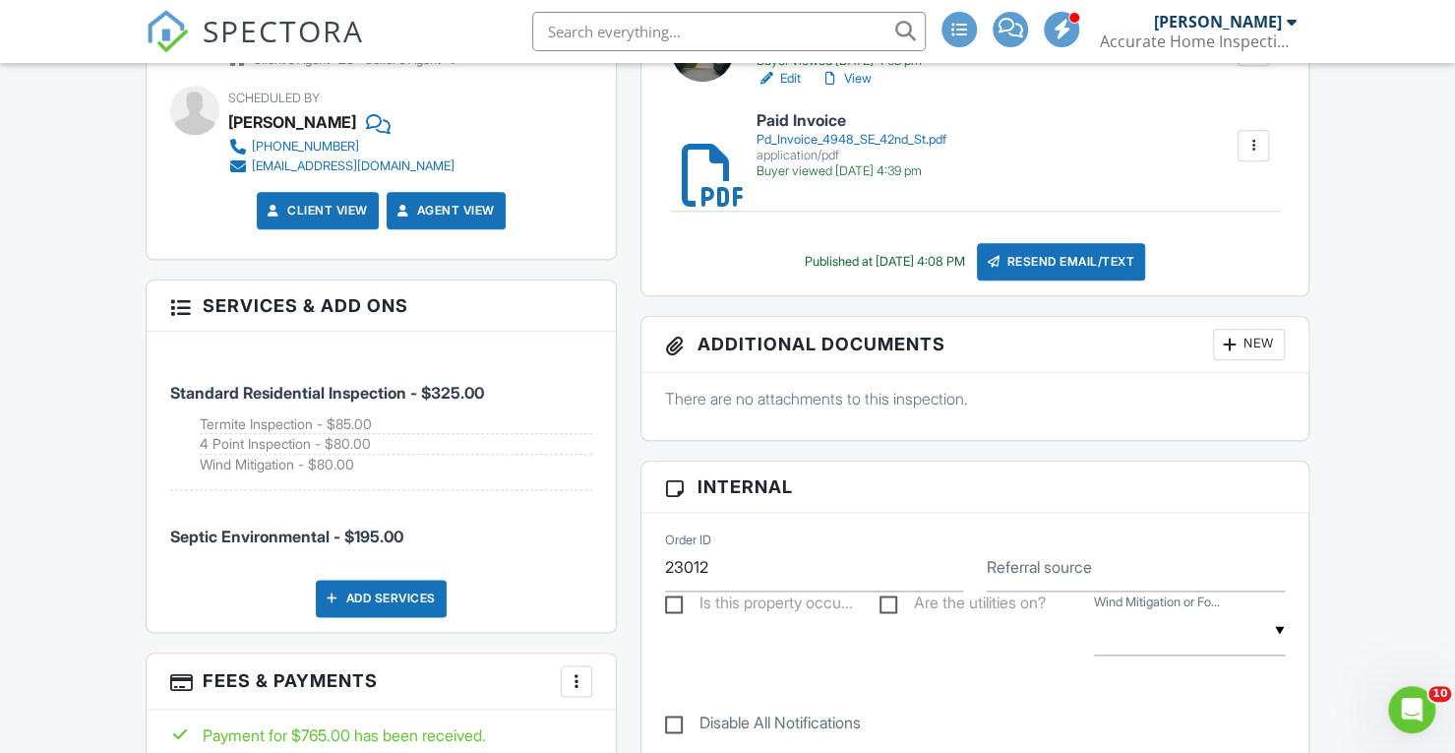
click at [185, 313] on div at bounding box center [180, 305] width 20 height 20
click at [179, 315] on div at bounding box center [180, 305] width 20 height 20
click at [189, 301] on div at bounding box center [180, 305] width 20 height 20
click at [180, 295] on div at bounding box center [180, 305] width 20 height 20
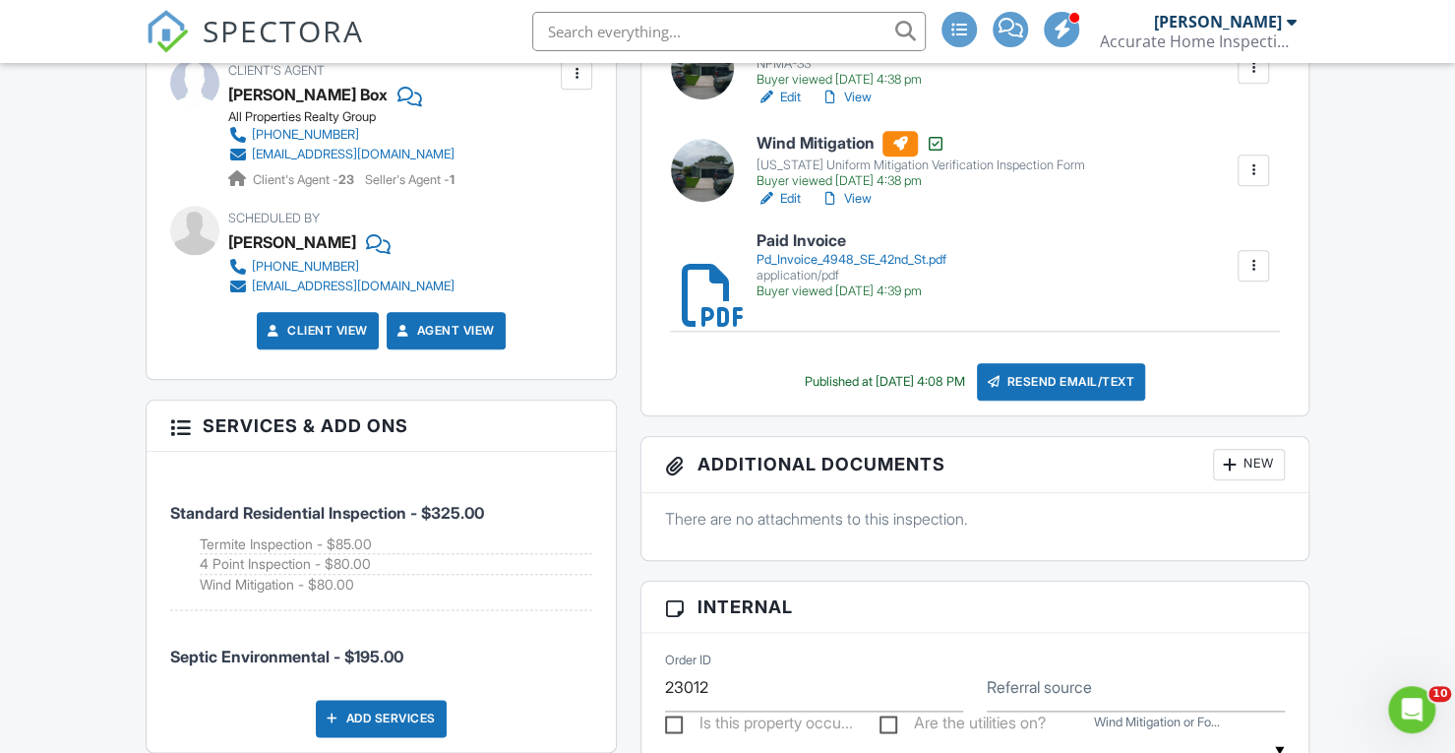
scroll to position [1020, 0]
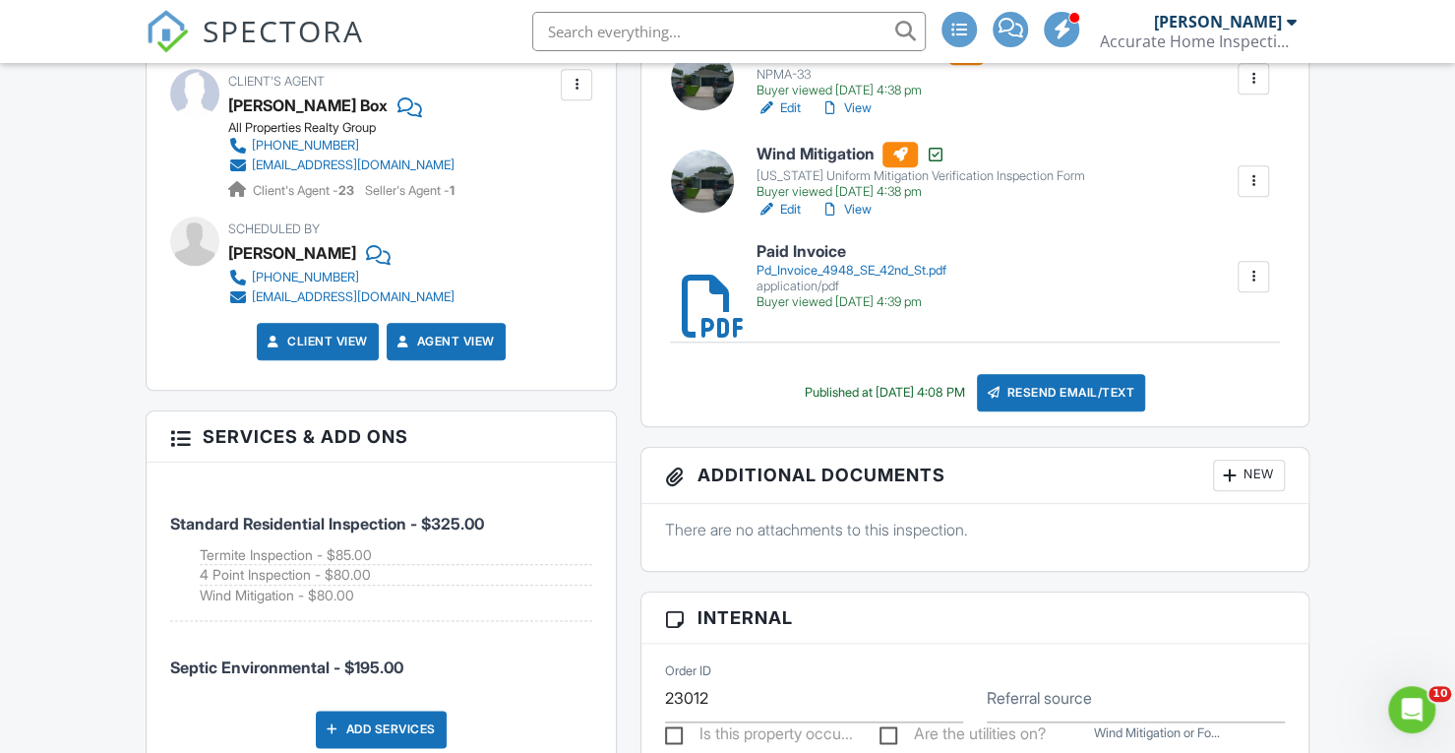
click at [317, 419] on h3 "Services & Add ons" at bounding box center [381, 436] width 469 height 51
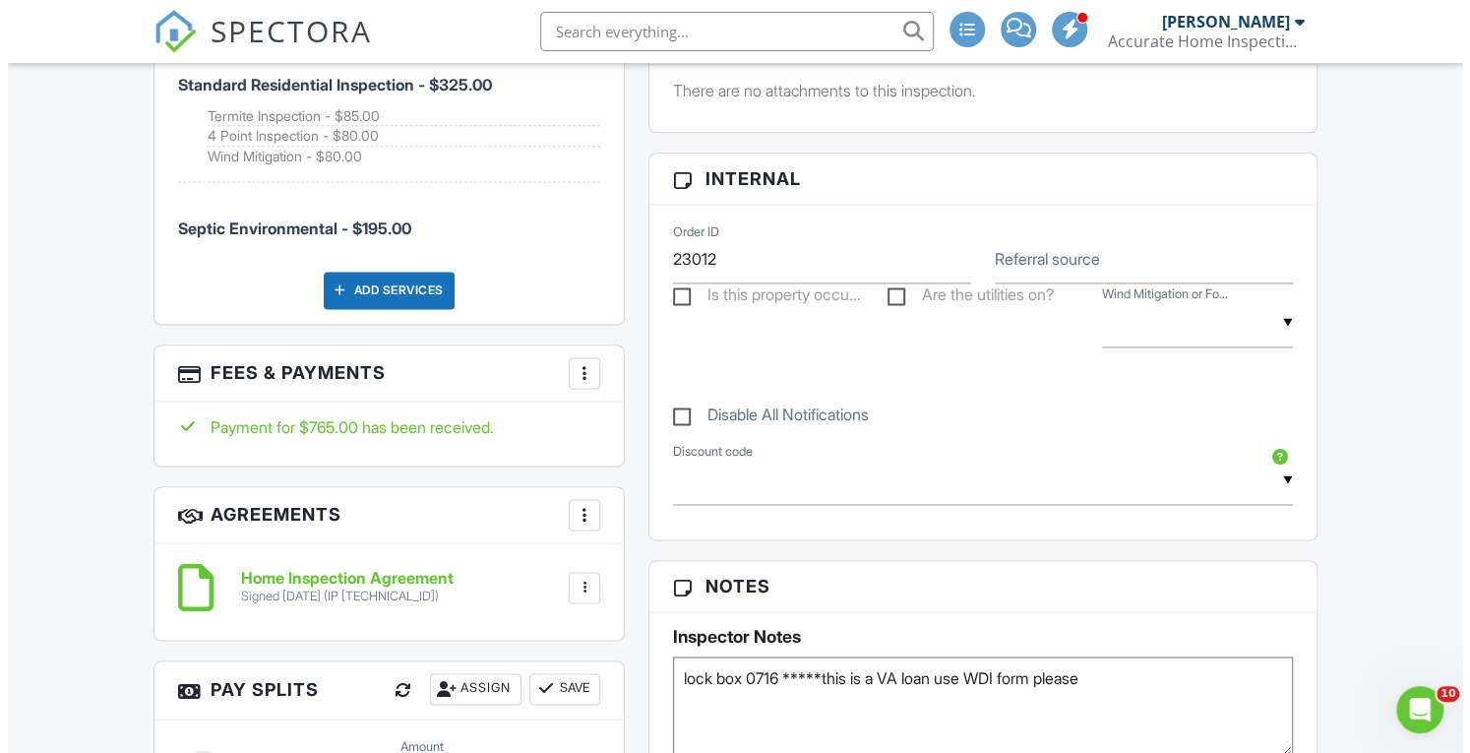
scroll to position [1459, 0]
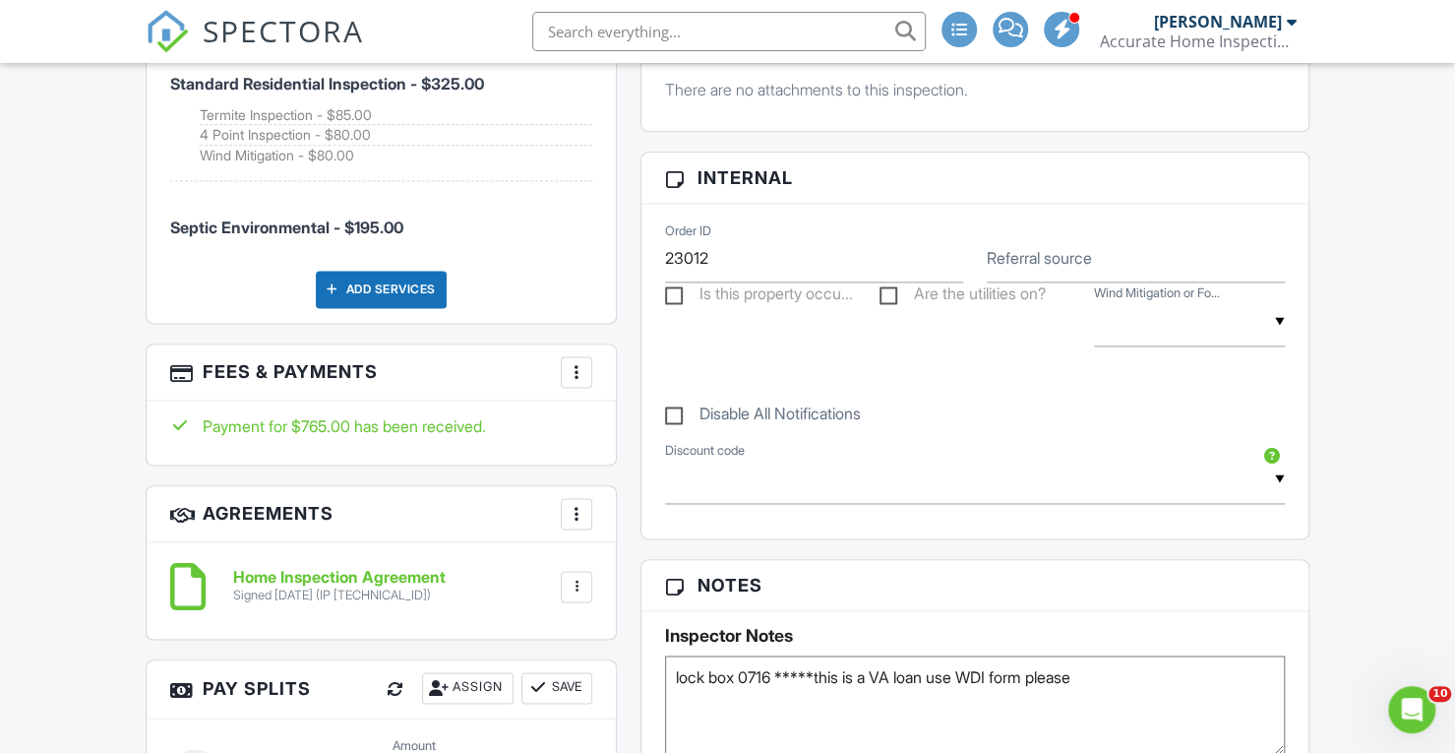
click at [571, 362] on div at bounding box center [577, 372] width 20 height 20
click at [636, 419] on li "Edit Fees & Payments" at bounding box center [676, 431] width 206 height 49
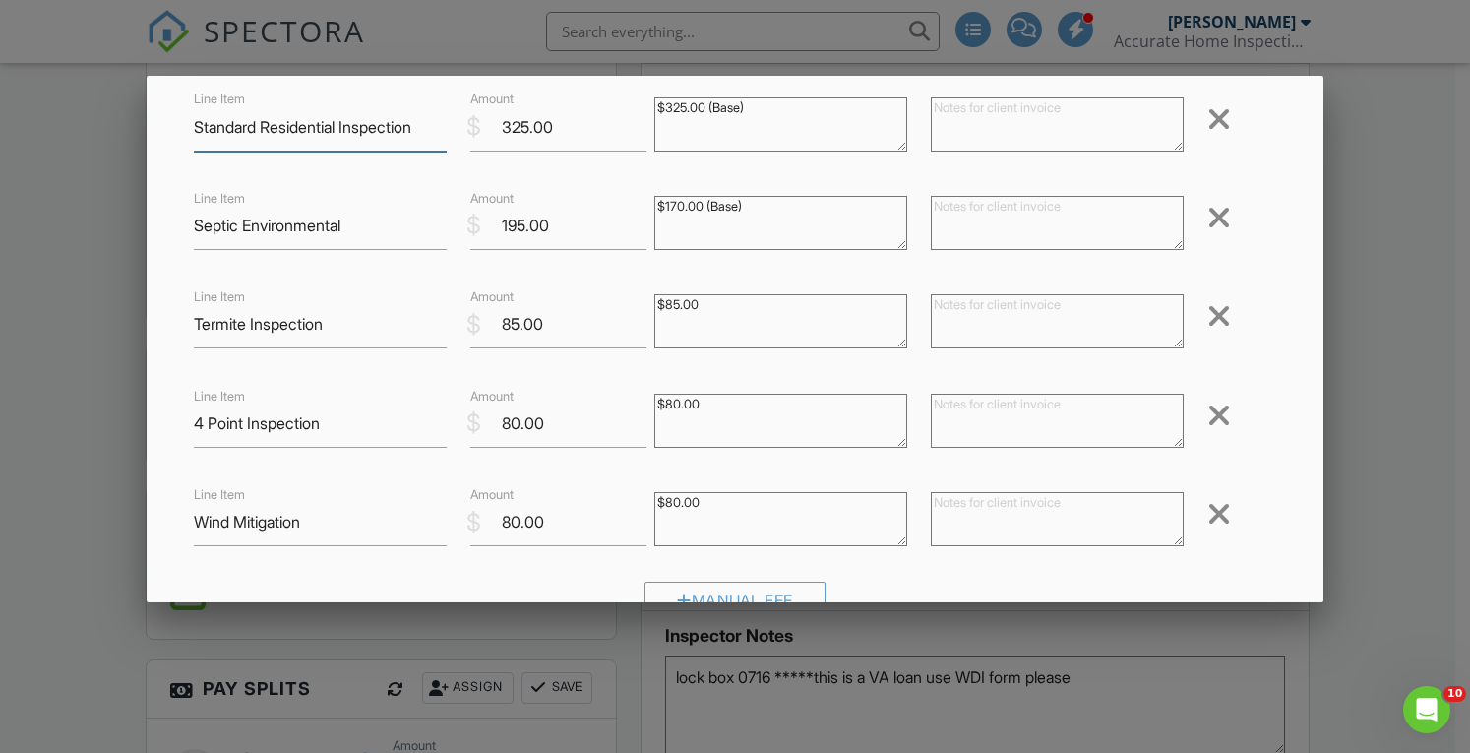
scroll to position [118, 0]
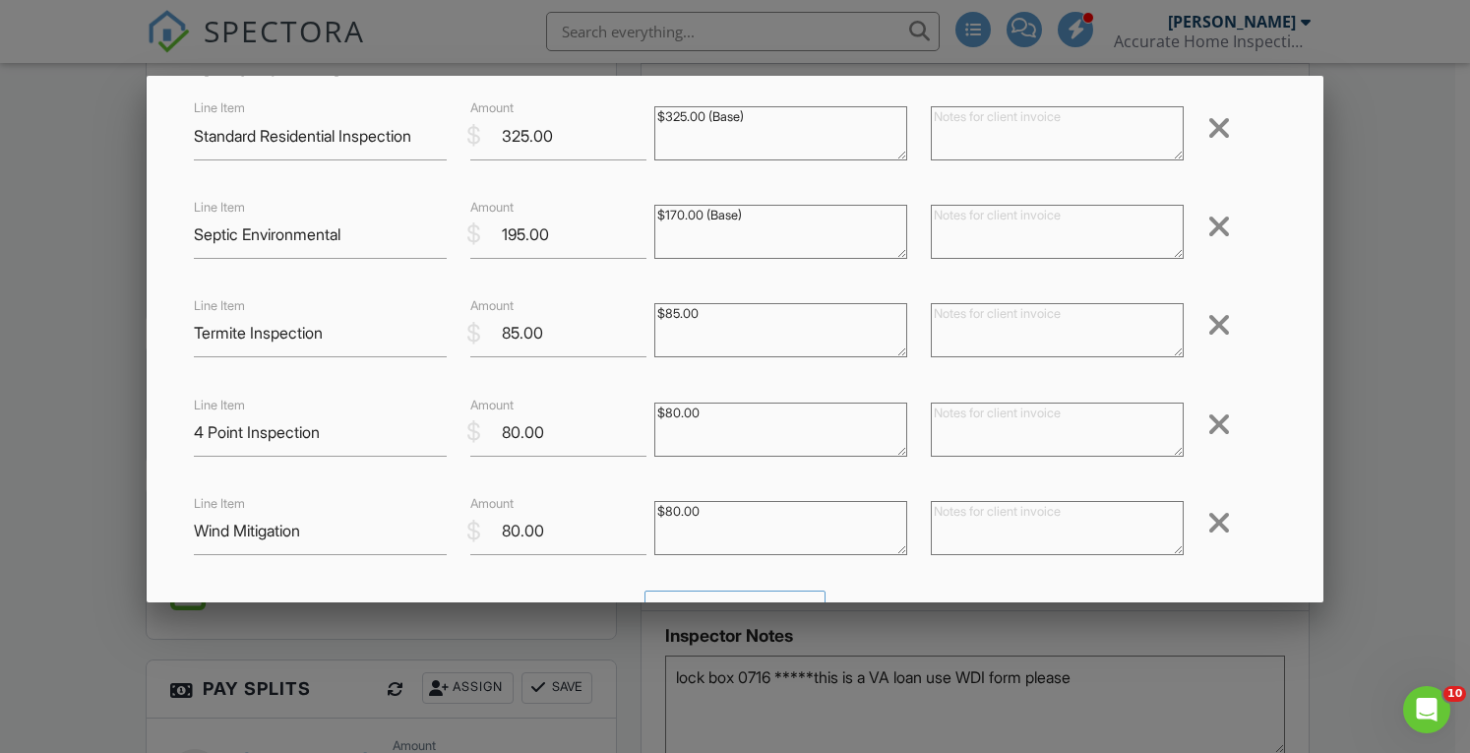
click at [1207, 219] on div at bounding box center [1219, 226] width 24 height 31
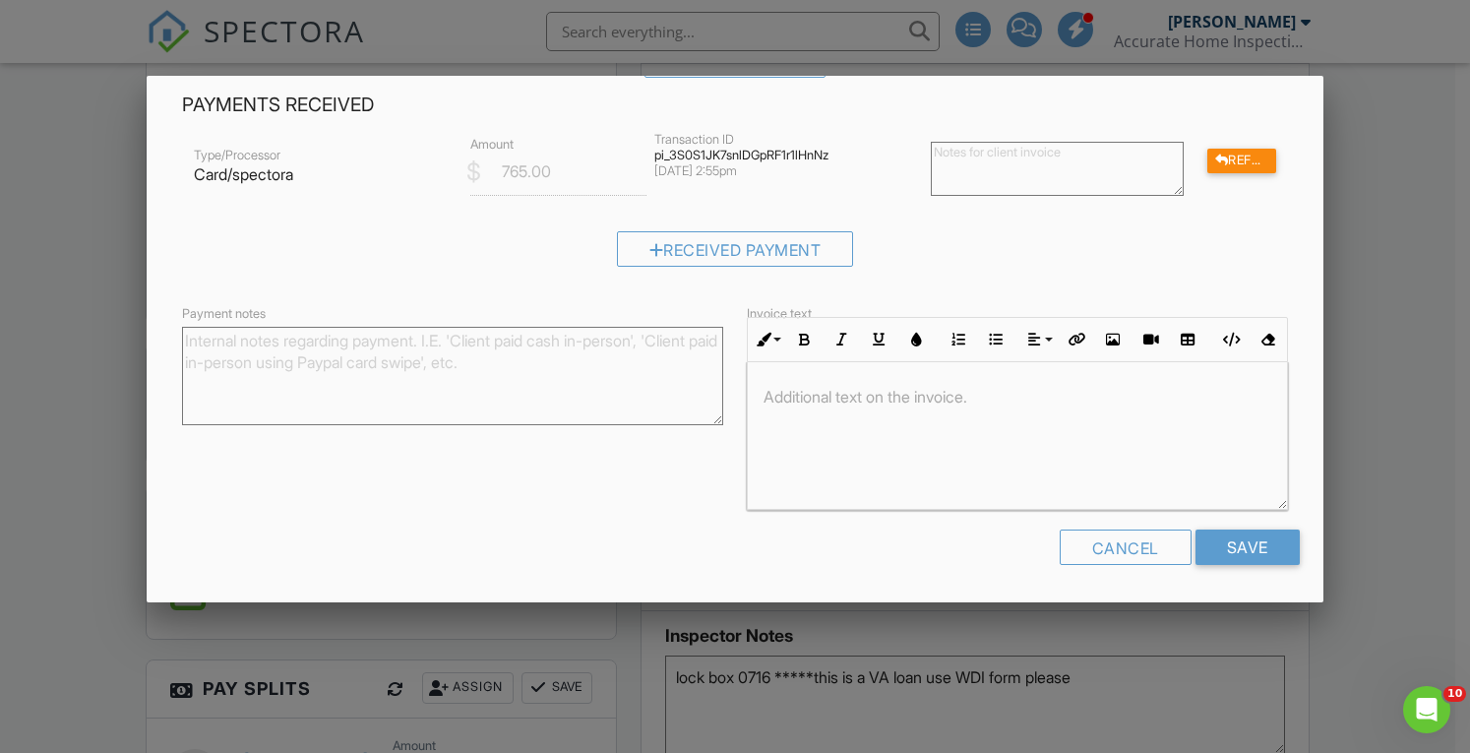
scroll to position [611, 0]
click at [1228, 546] on input "Save" at bounding box center [1248, 546] width 104 height 35
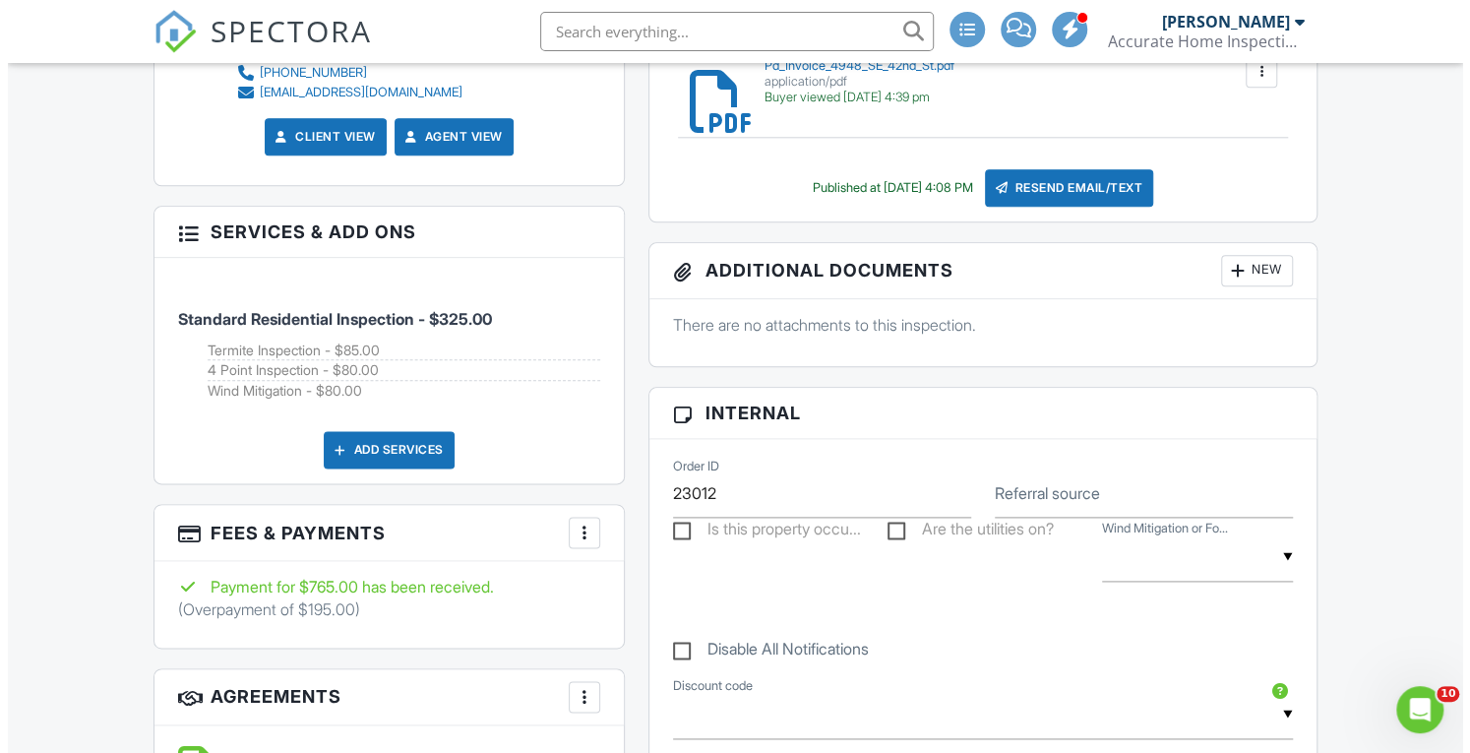
scroll to position [1222, 0]
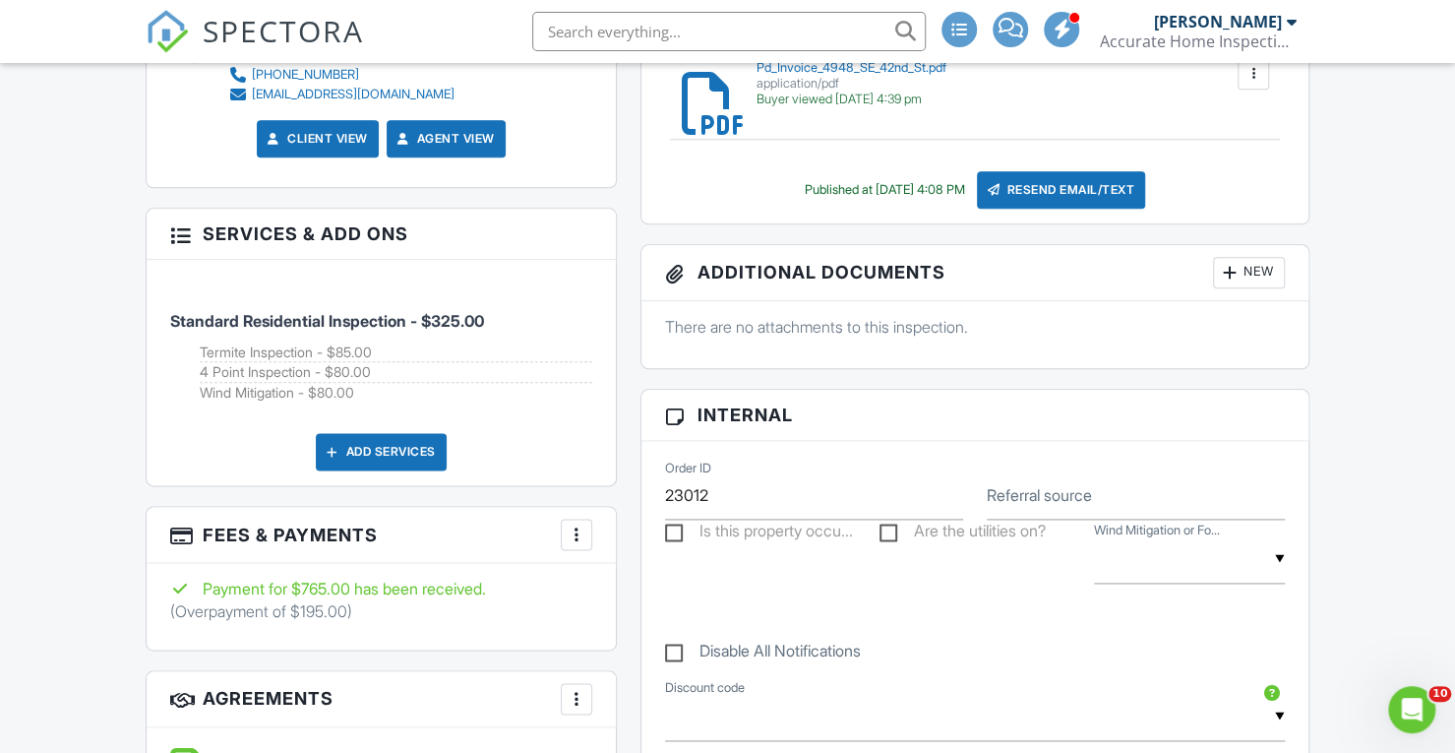
click at [567, 529] on div at bounding box center [577, 535] width 20 height 20
click at [644, 590] on li "Edit Fees & Payments" at bounding box center [676, 594] width 206 height 49
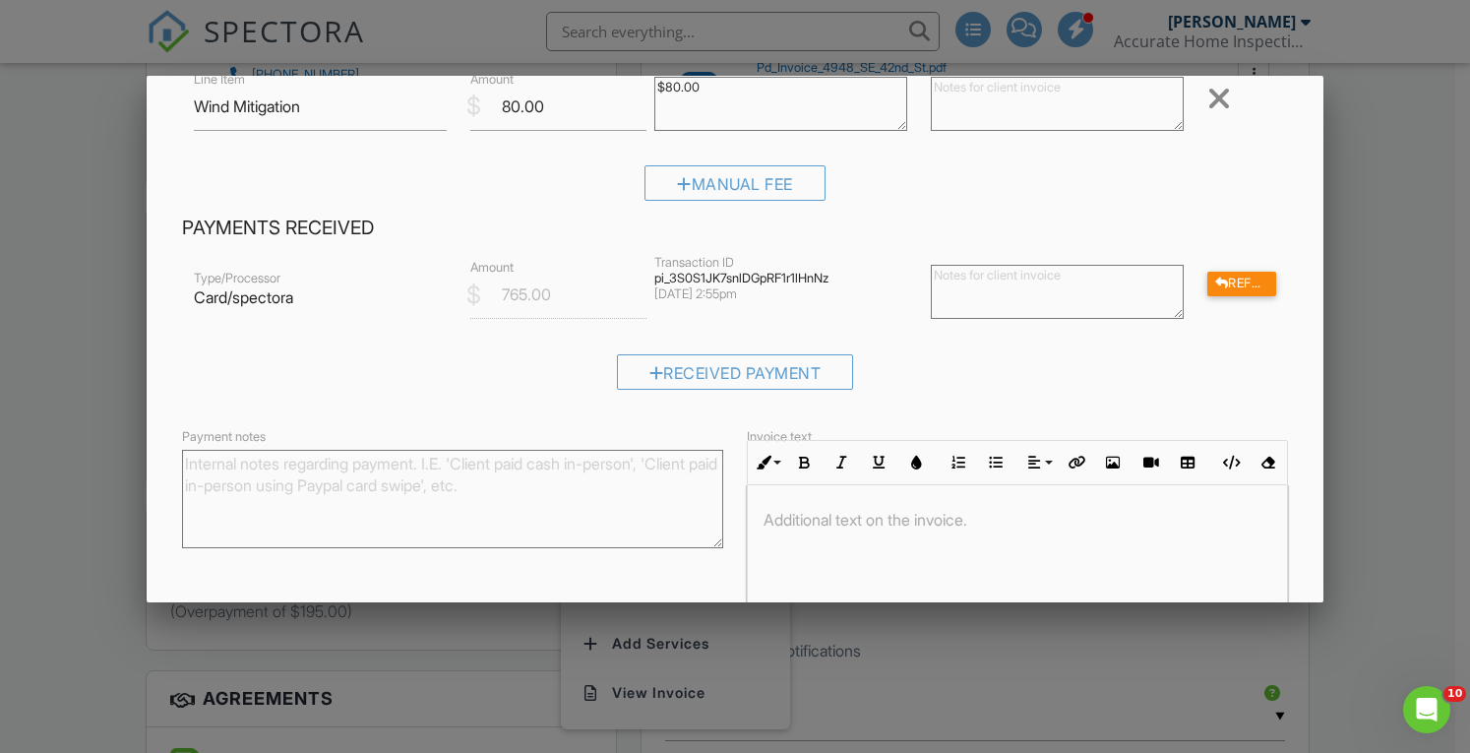
scroll to position [439, 0]
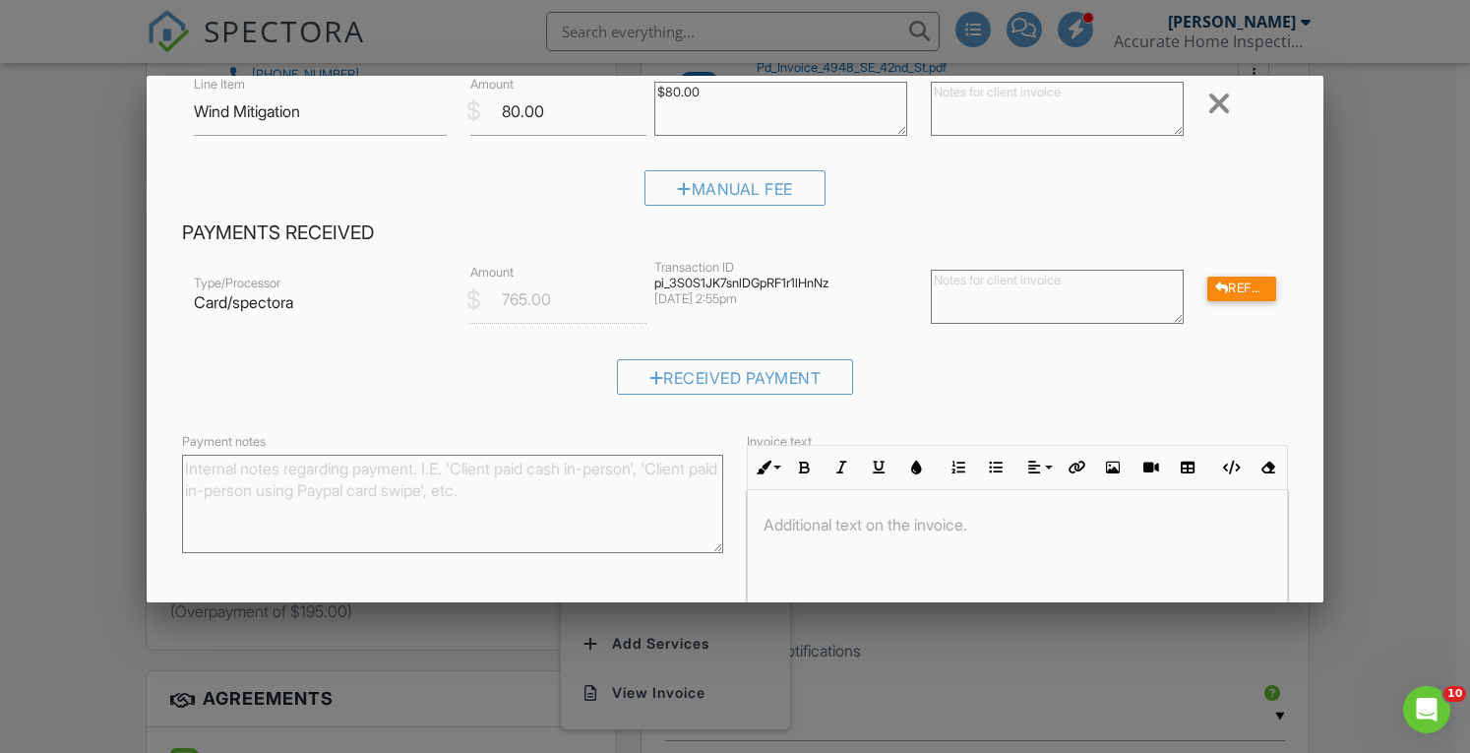
click at [1216, 286] on div "Refund" at bounding box center [1241, 289] width 69 height 25
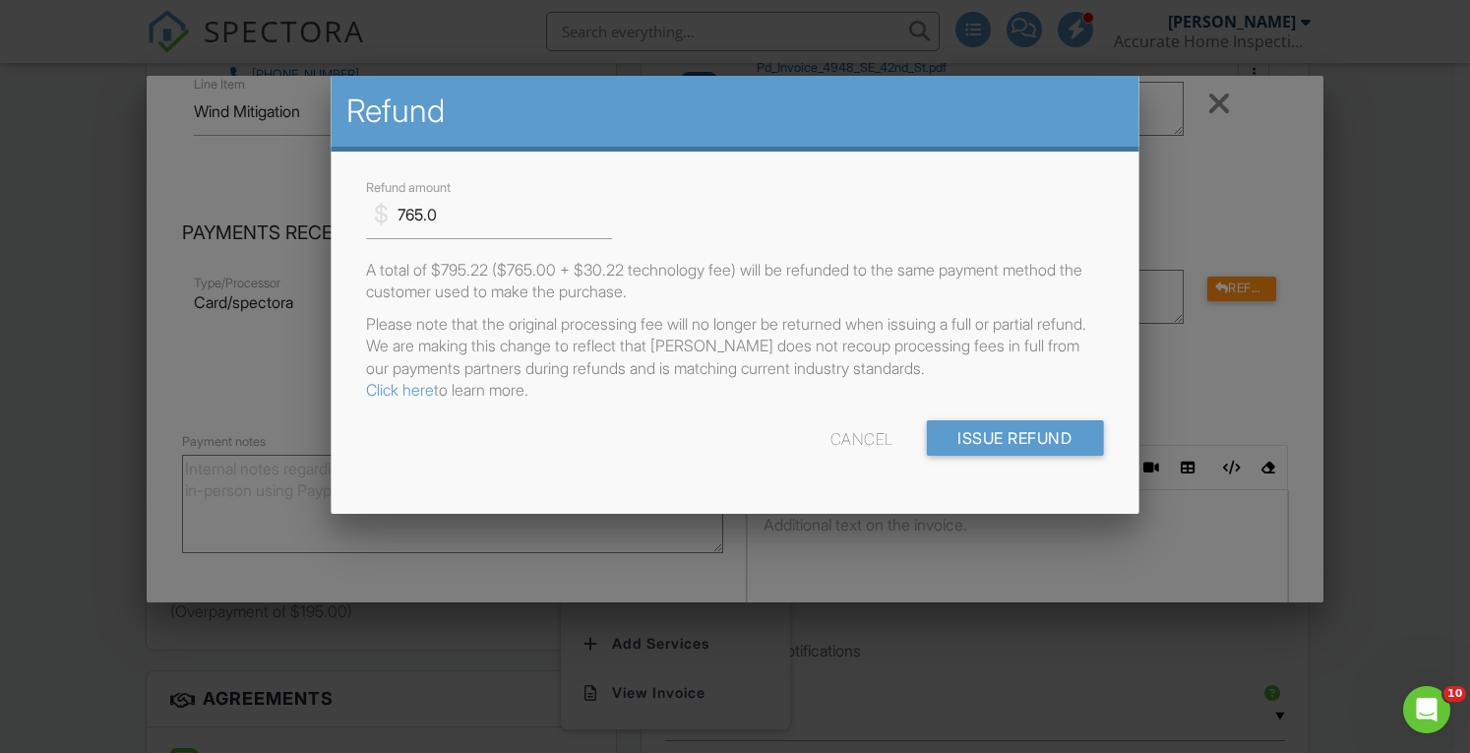
scroll to position [0, 0]
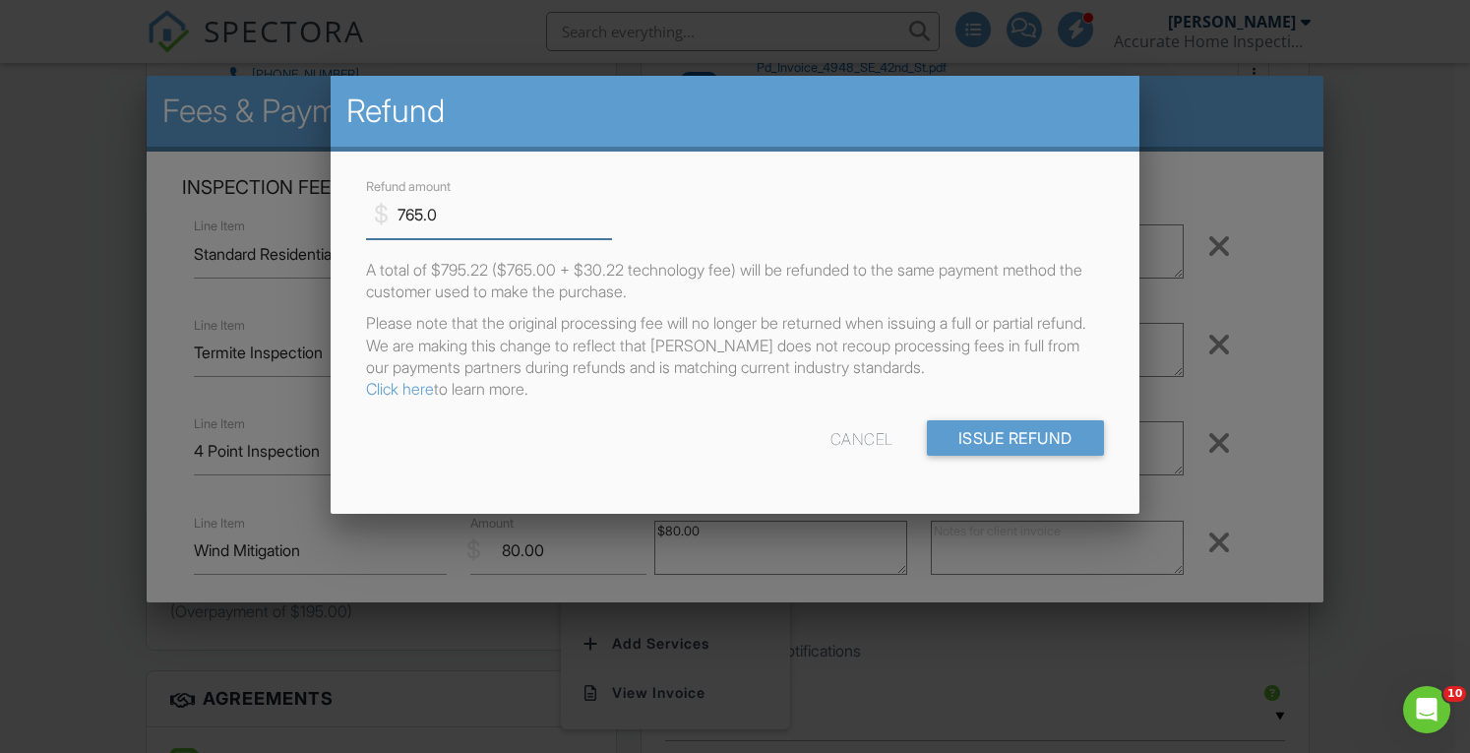
drag, startPoint x: 440, startPoint y: 215, endPoint x: 348, endPoint y: 200, distance: 92.7
click at [348, 200] on div "$ Refund amount 765.0 A total of $795.22 ($765.00 + $30.22 technology fee) will…" at bounding box center [735, 333] width 809 height 362
type input "195"
click at [400, 398] on link "Click here" at bounding box center [400, 389] width 68 height 20
click at [982, 444] on input "Issue Refund" at bounding box center [1015, 437] width 177 height 35
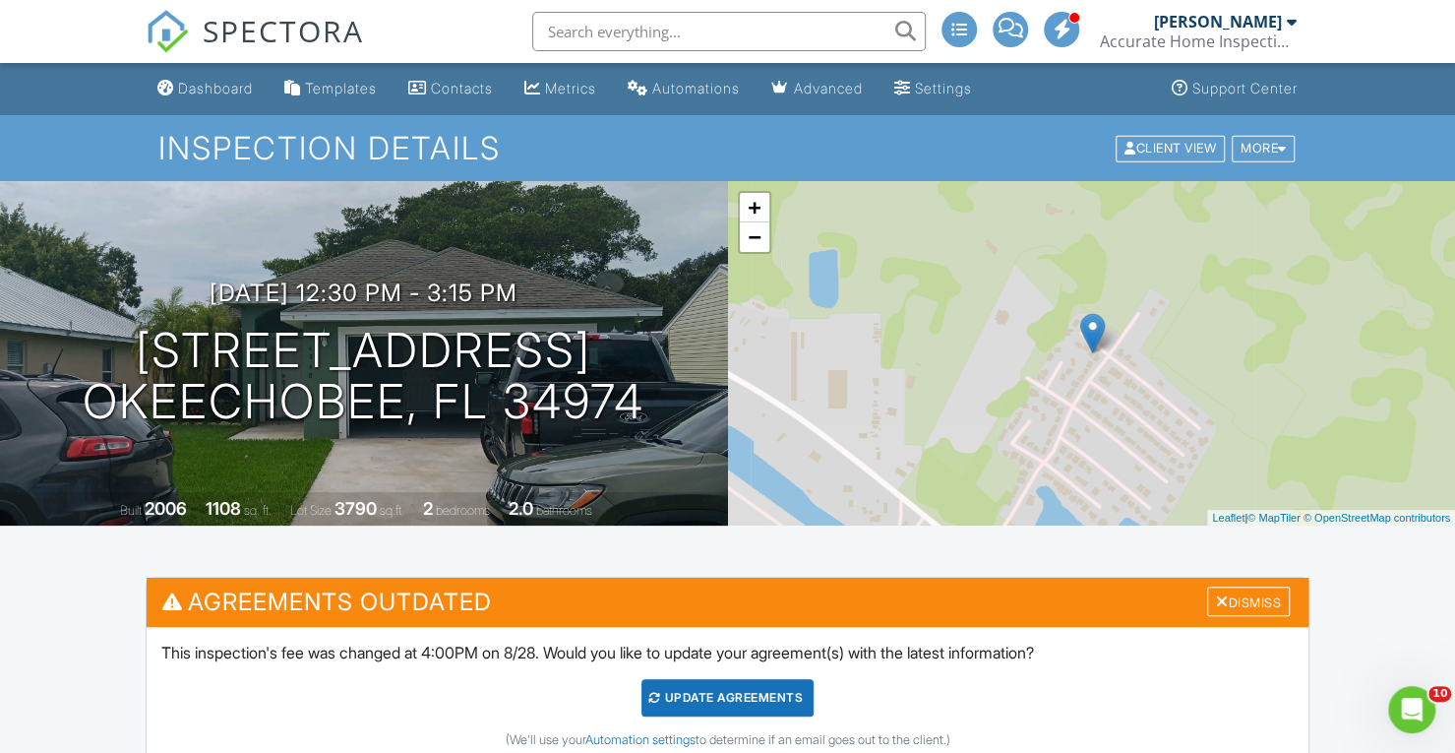
click at [580, 36] on input "text" at bounding box center [729, 31] width 394 height 39
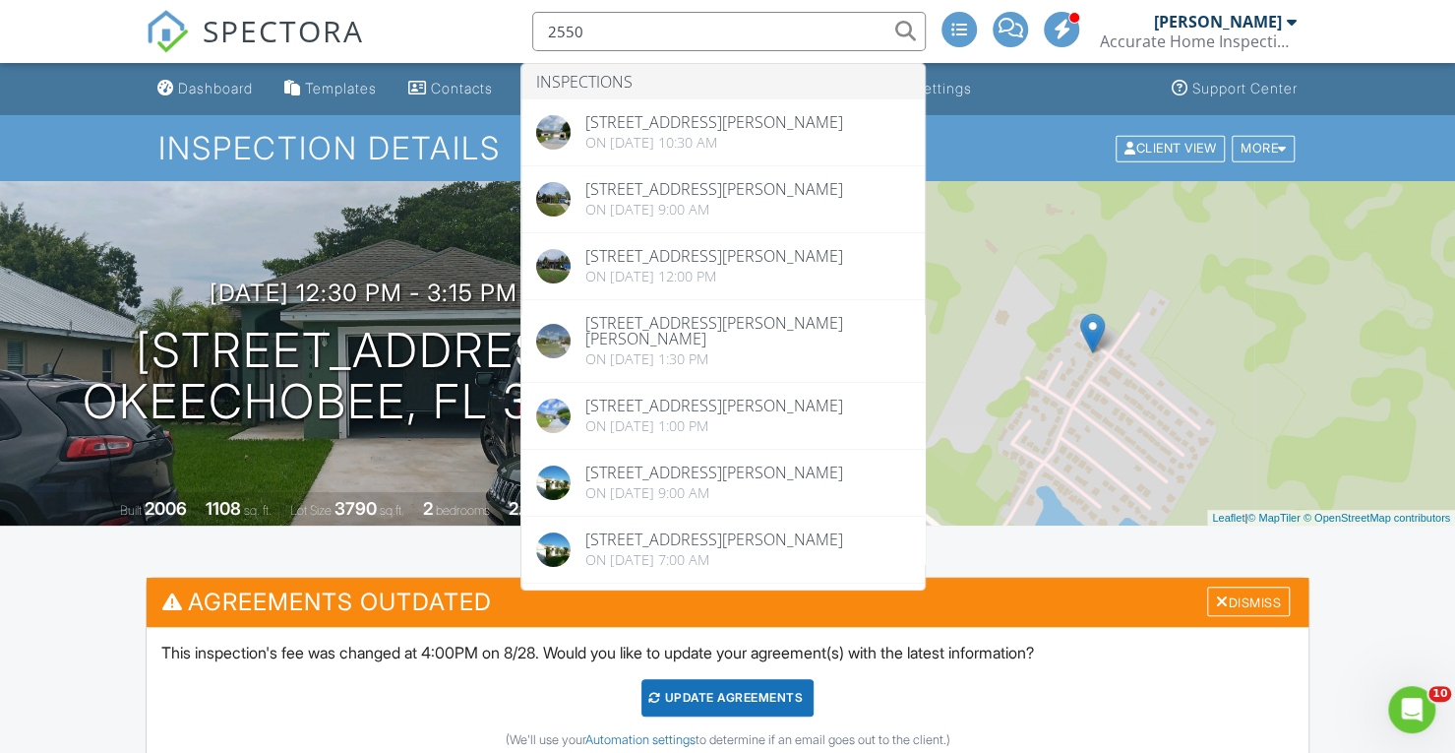
type input "2550"
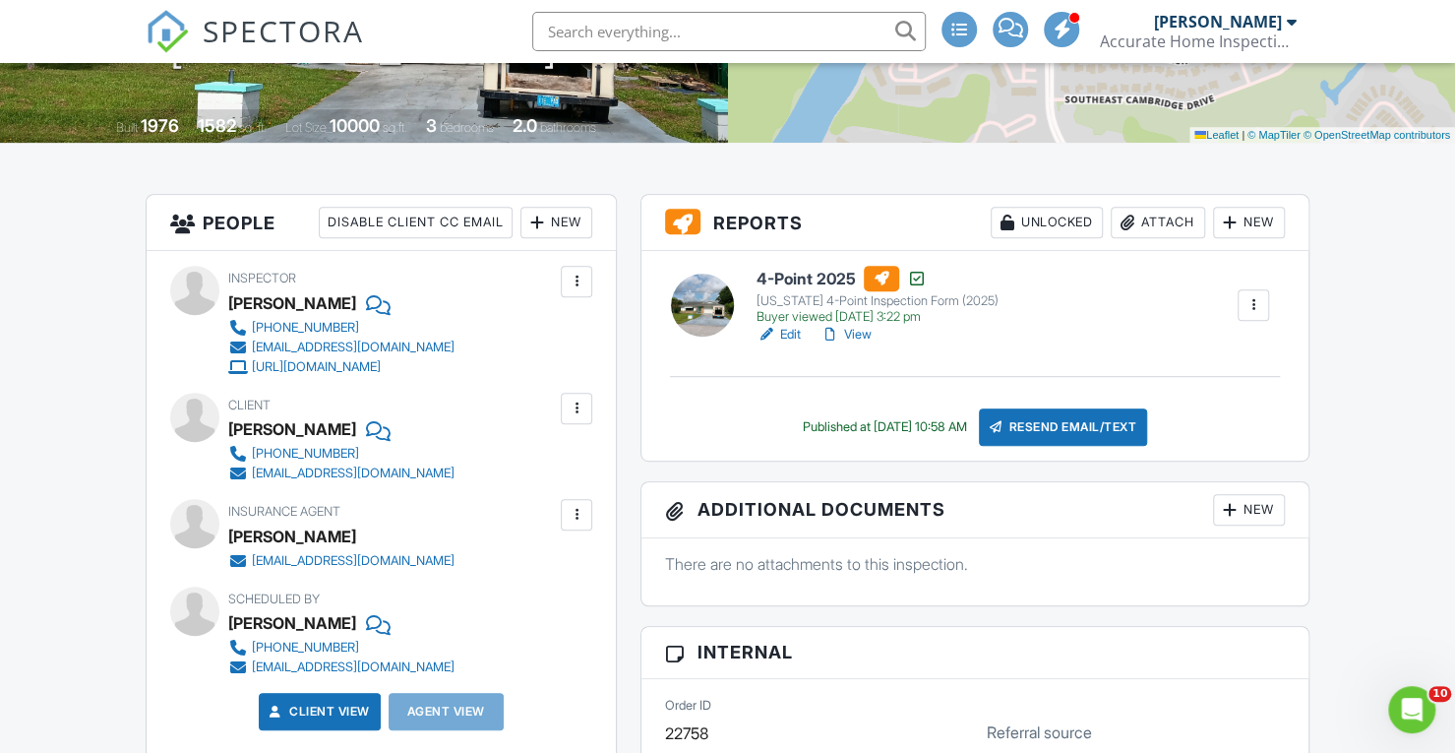
scroll to position [382, 0]
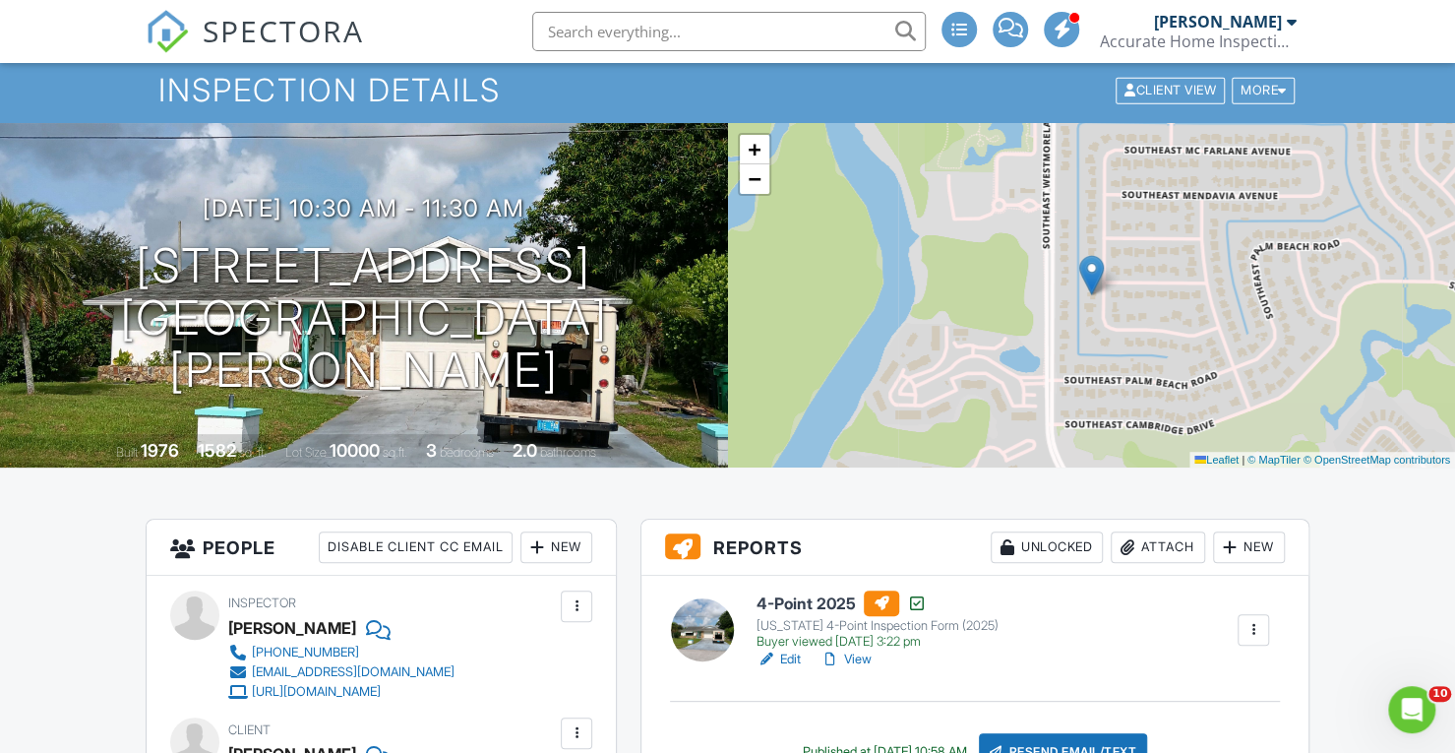
scroll to position [0, 0]
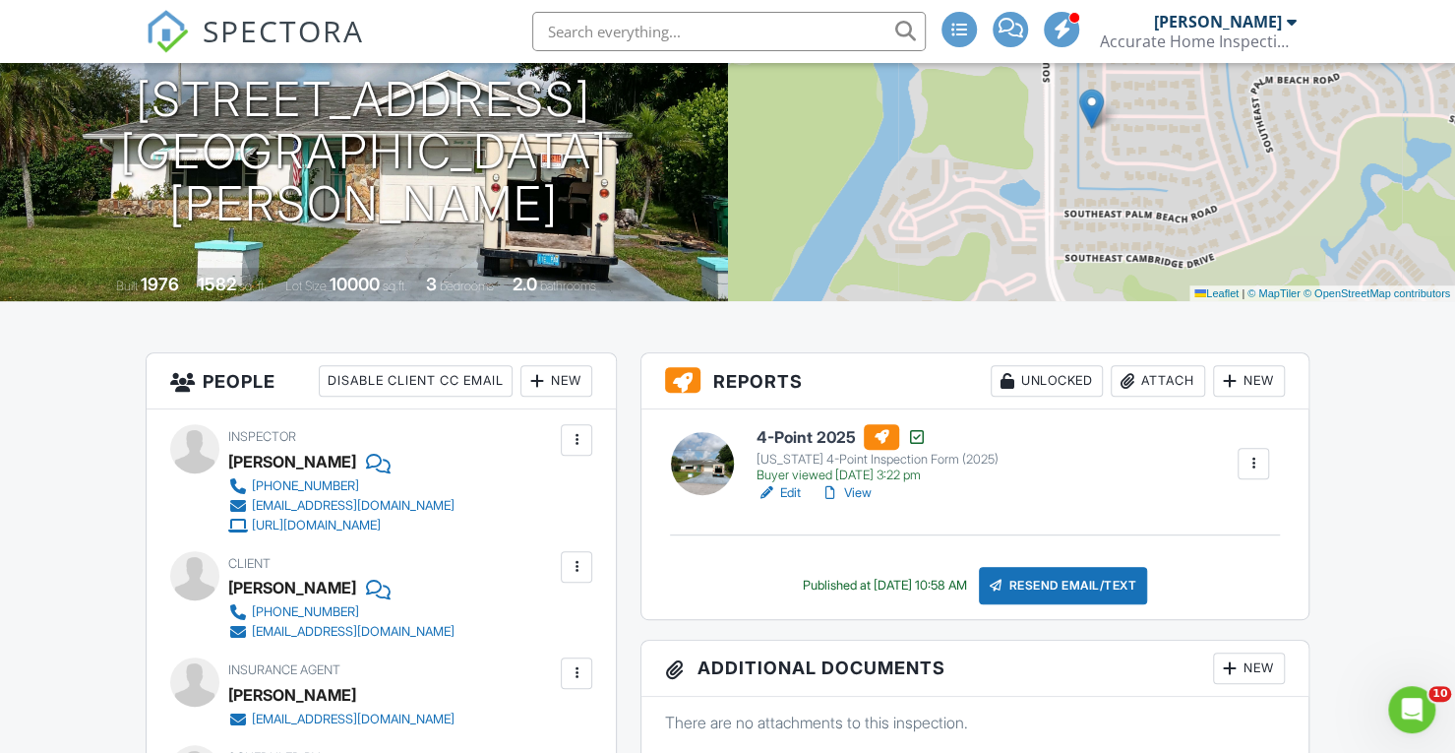
scroll to position [226, 0]
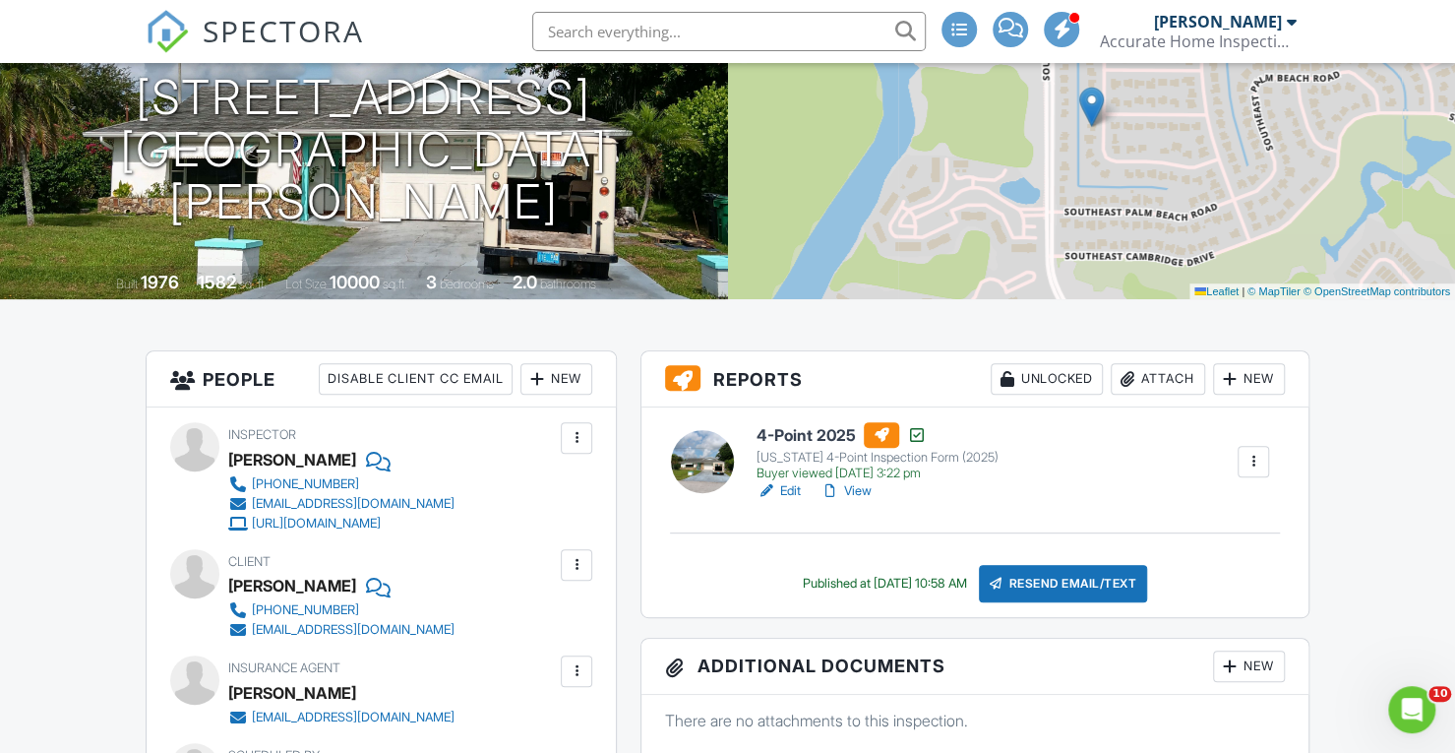
click at [859, 489] on link "View" at bounding box center [846, 491] width 51 height 20
